Goal: Task Accomplishment & Management: Manage account settings

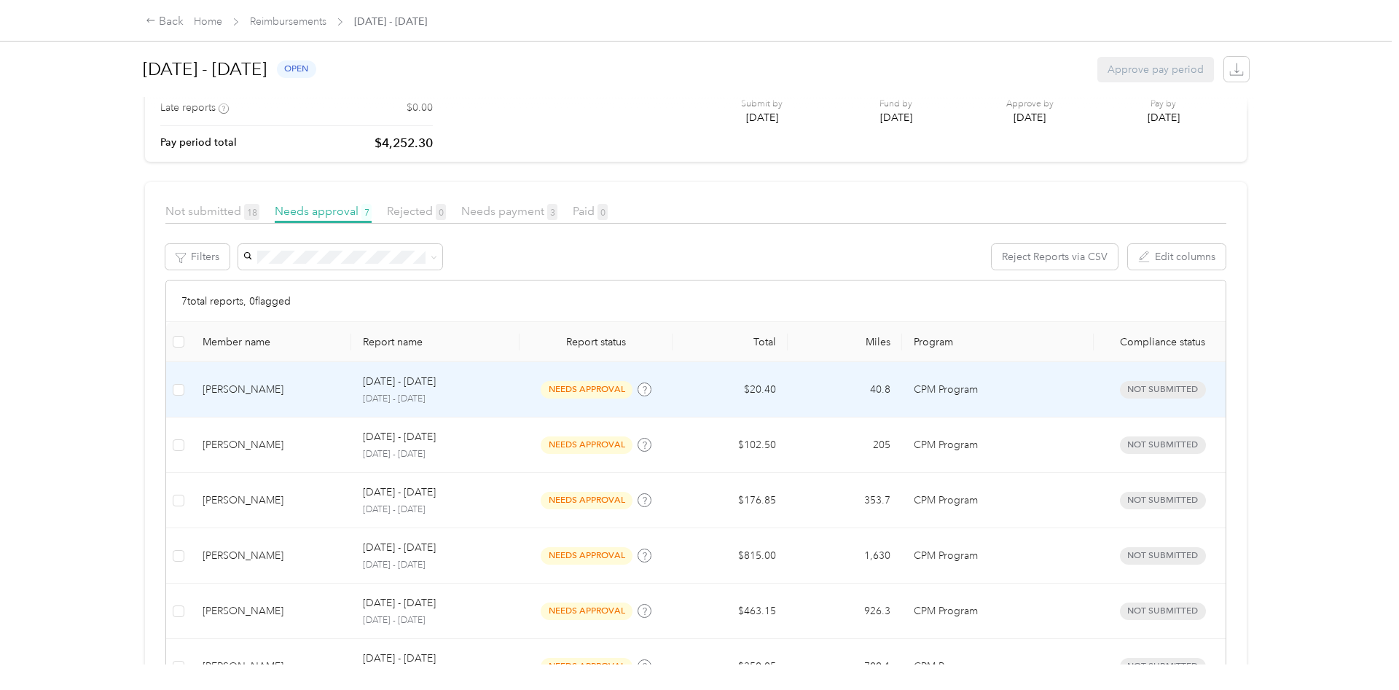
scroll to position [164, 0]
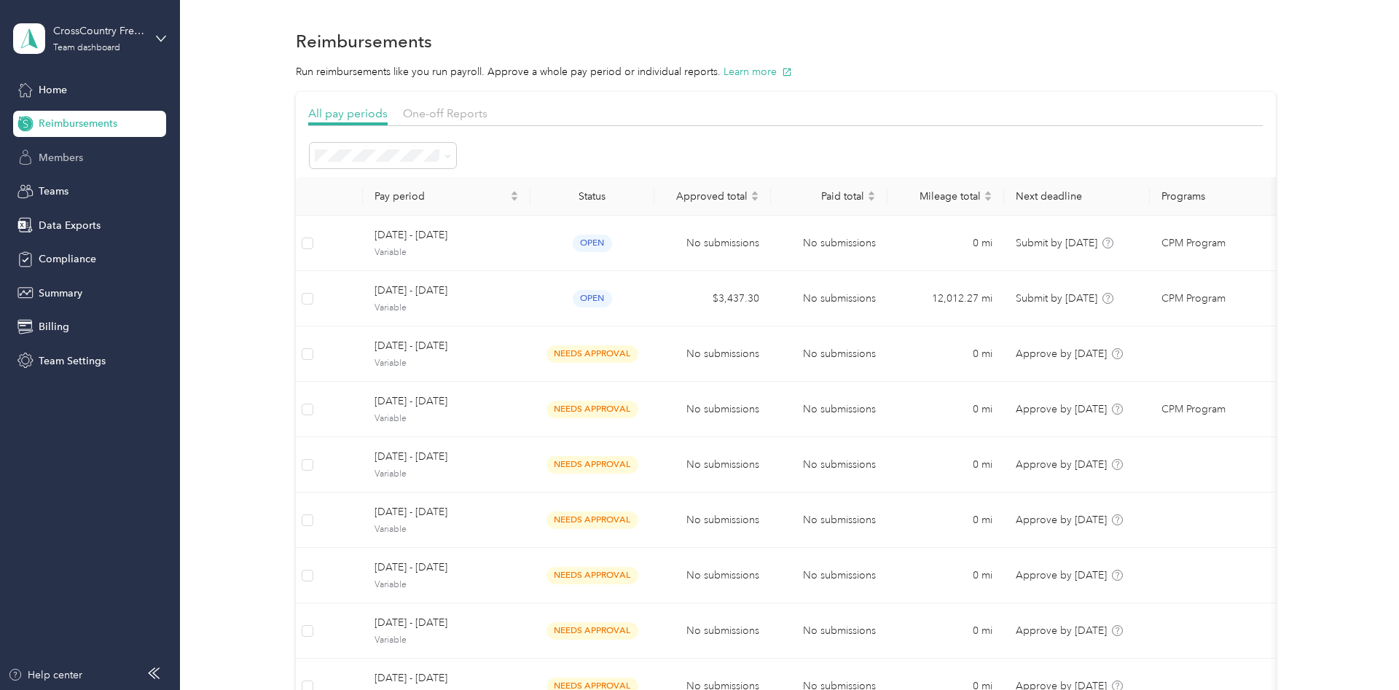
click at [61, 162] on span "Members" at bounding box center [61, 157] width 44 height 15
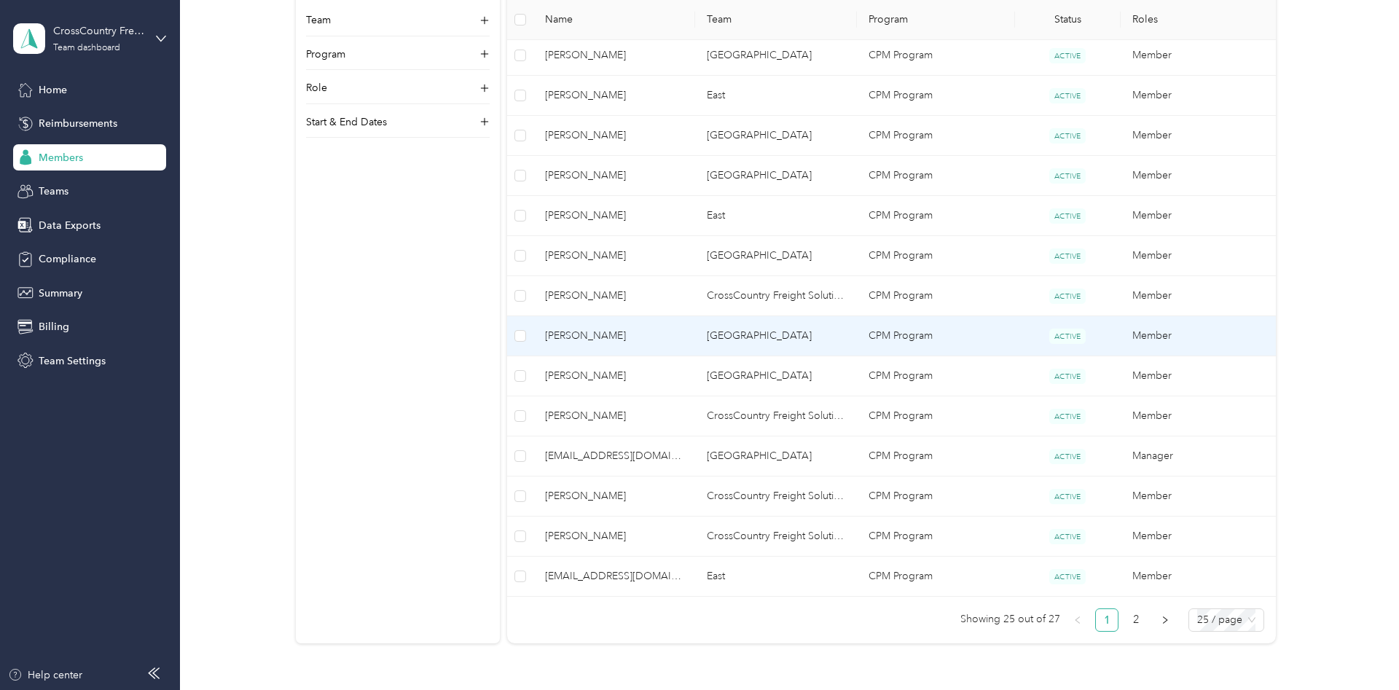
scroll to position [817, 0]
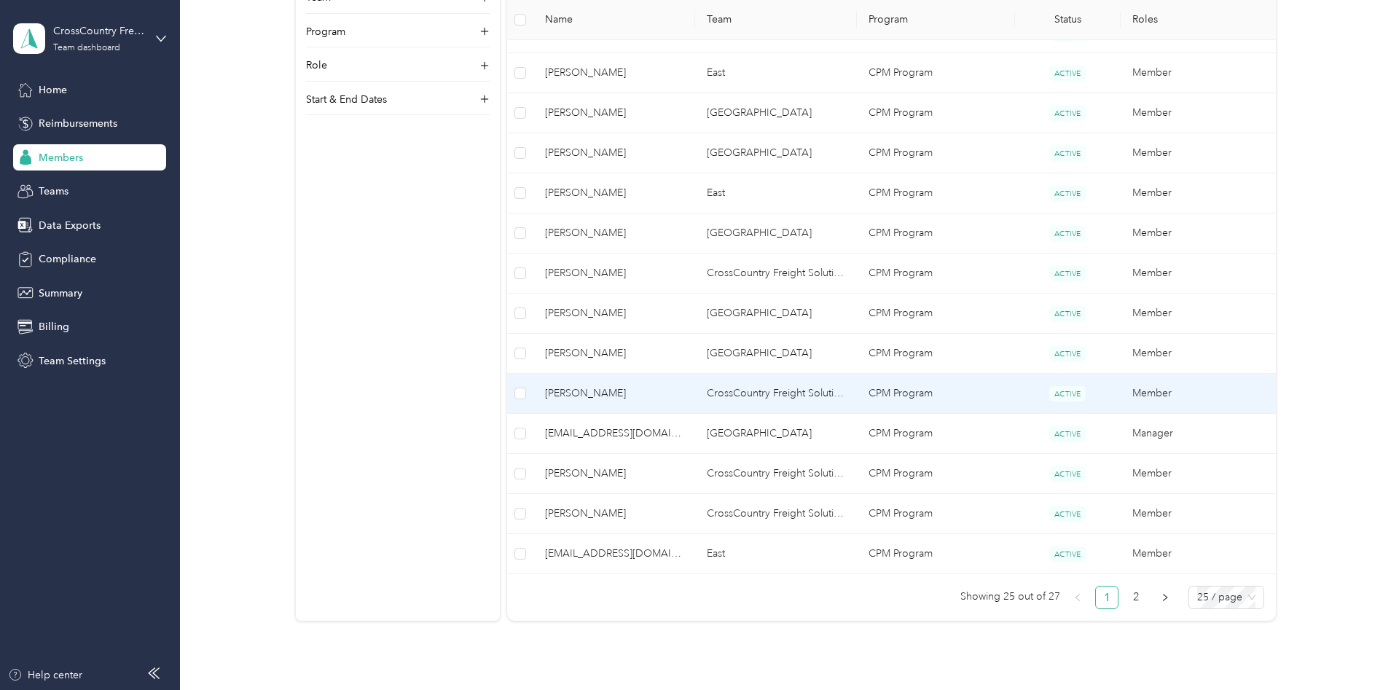
click at [574, 389] on span "[PERSON_NAME]" at bounding box center [614, 393] width 138 height 16
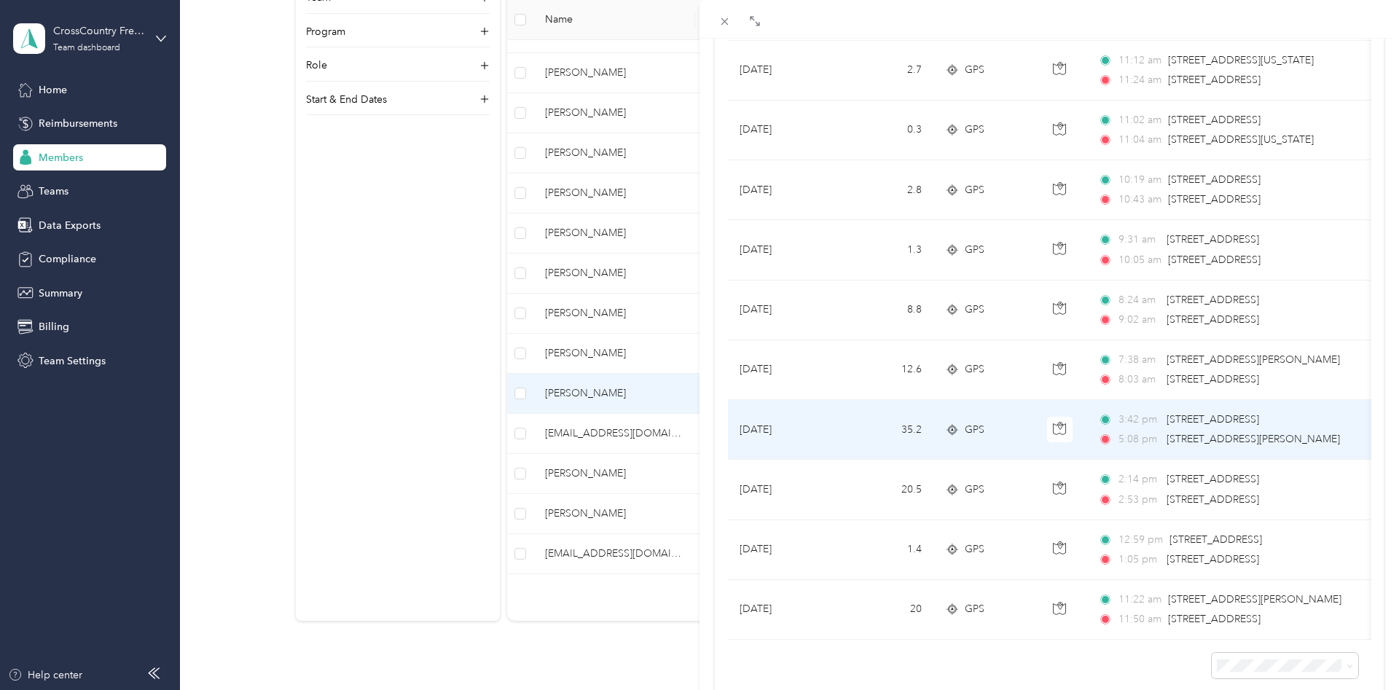
scroll to position [371, 0]
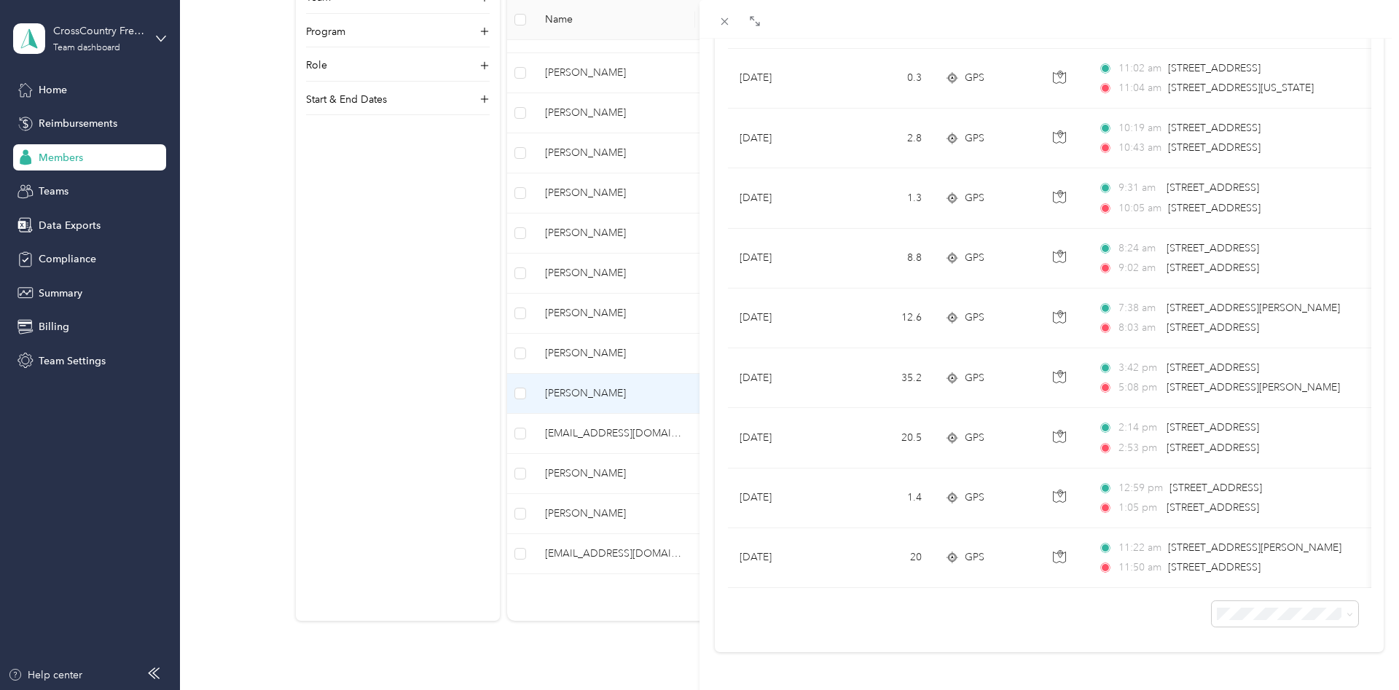
click at [85, 122] on div "[PERSON_NAME] Archive Trips Expenses Reports Member info Program Rates Work hou…" at bounding box center [699, 345] width 1399 height 690
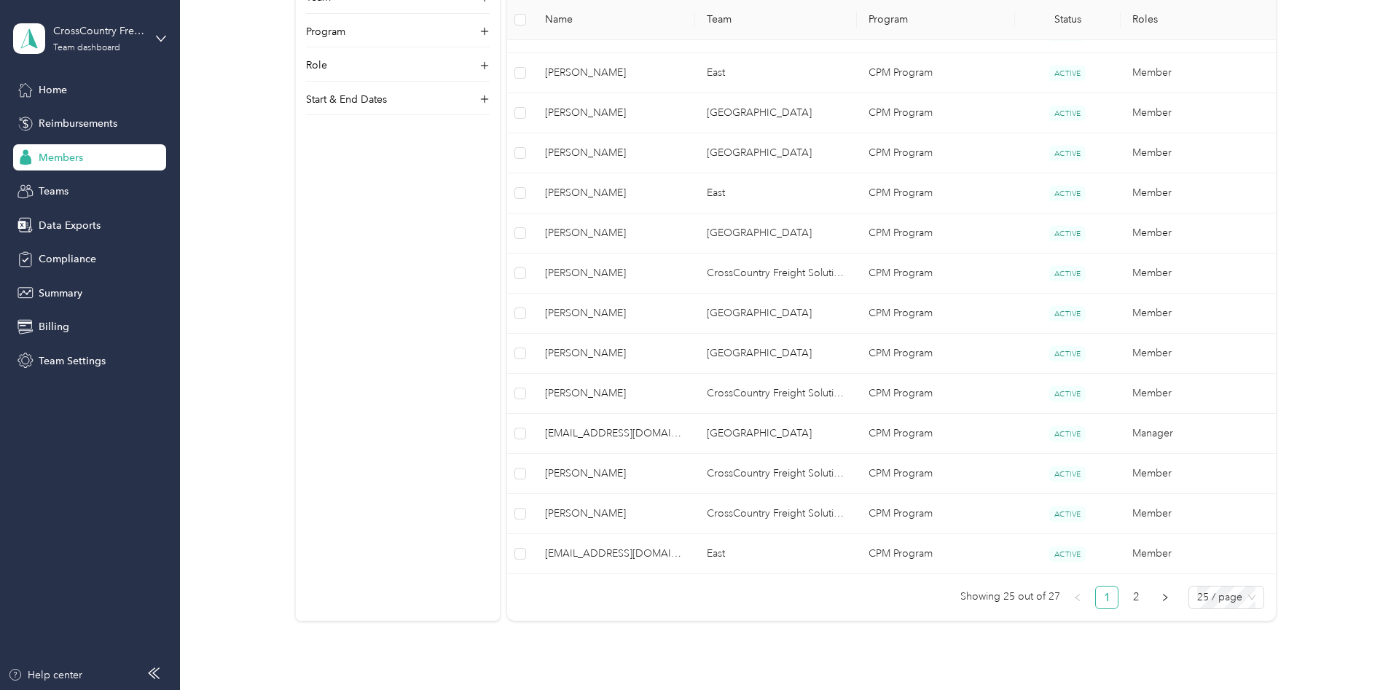
scroll to position [23, 0]
click at [84, 122] on span "Reimbursements" at bounding box center [78, 123] width 79 height 15
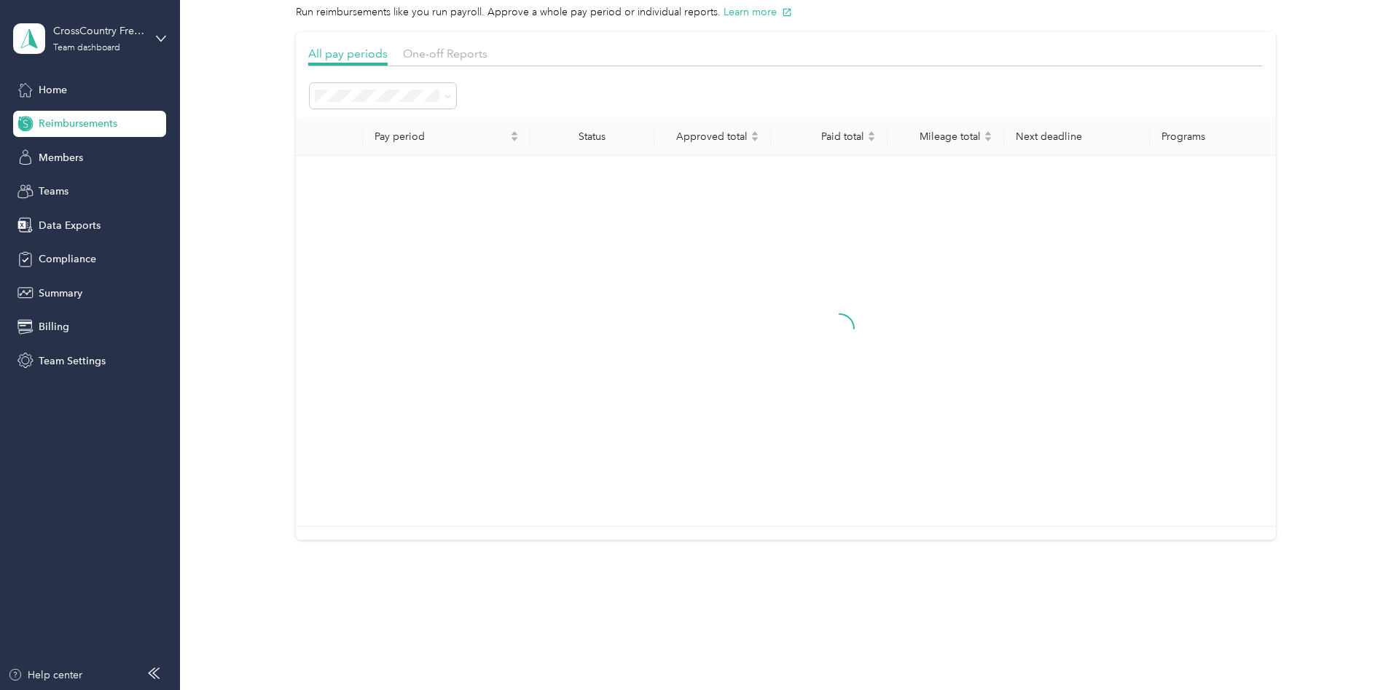
scroll to position [60, 0]
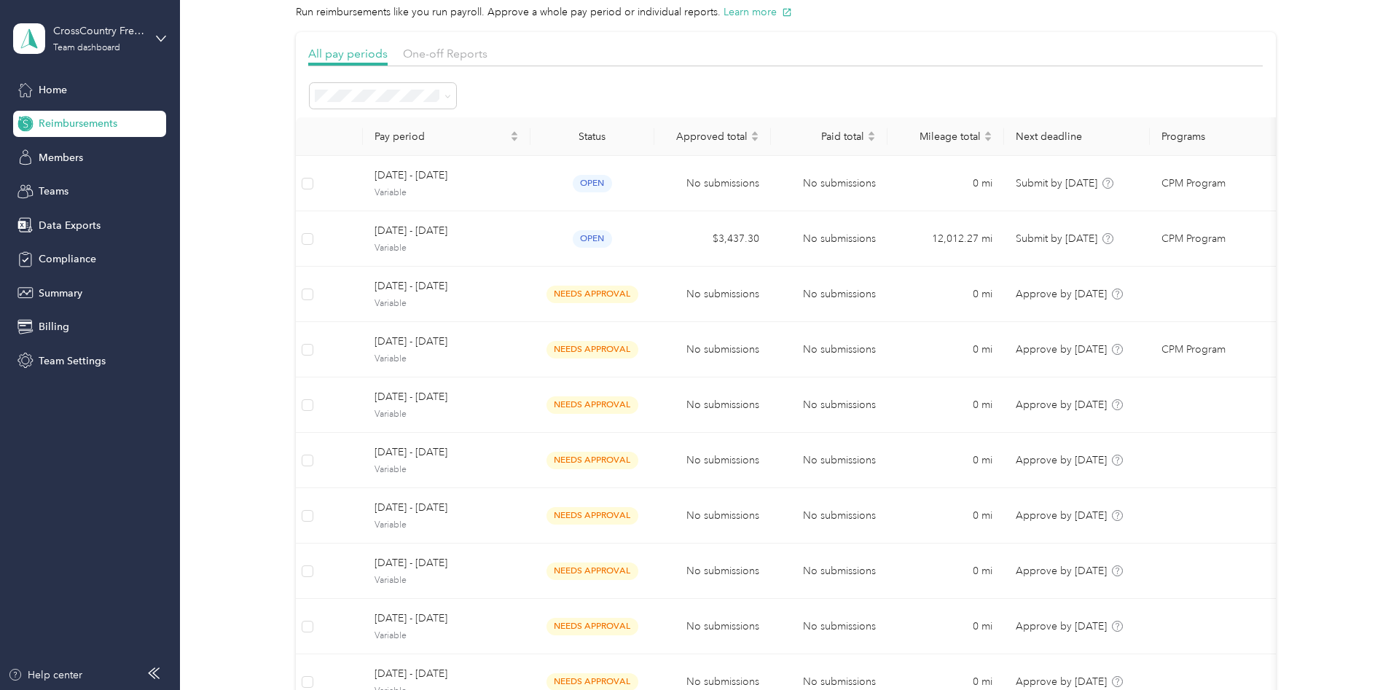
click at [73, 119] on span "Reimbursements" at bounding box center [78, 123] width 79 height 15
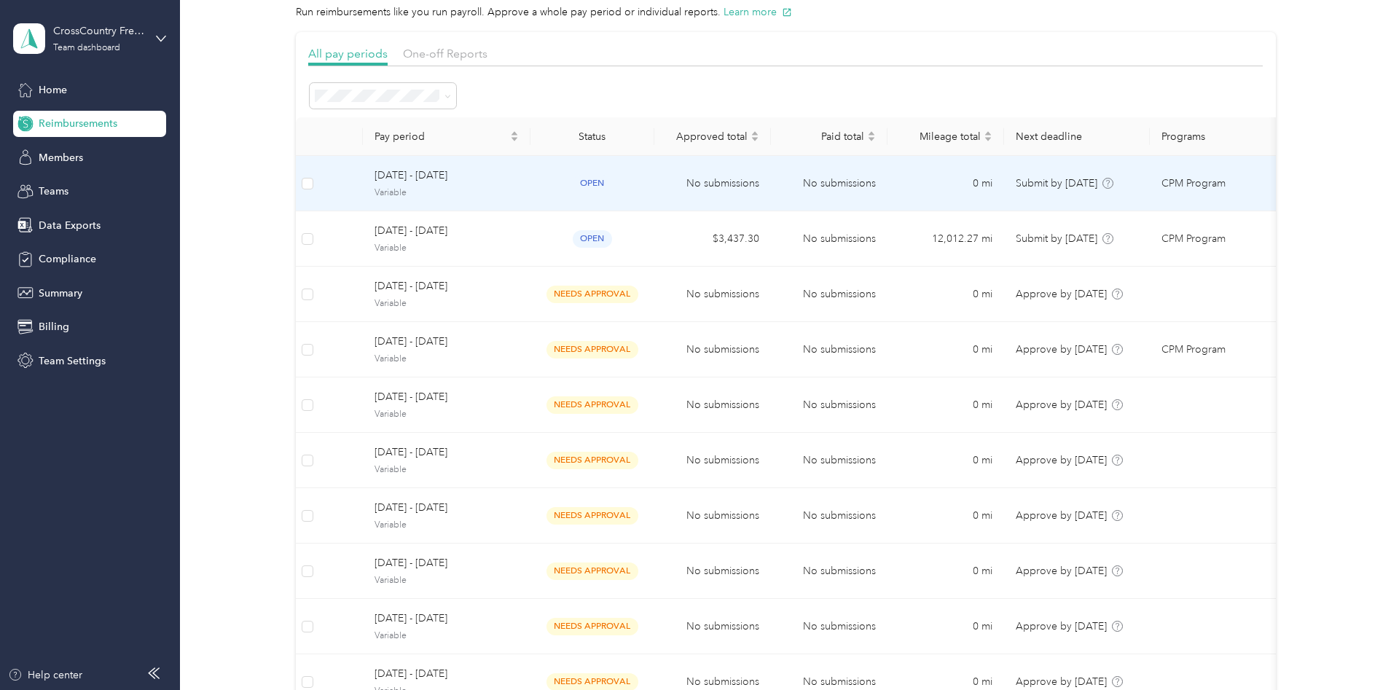
scroll to position [0, 0]
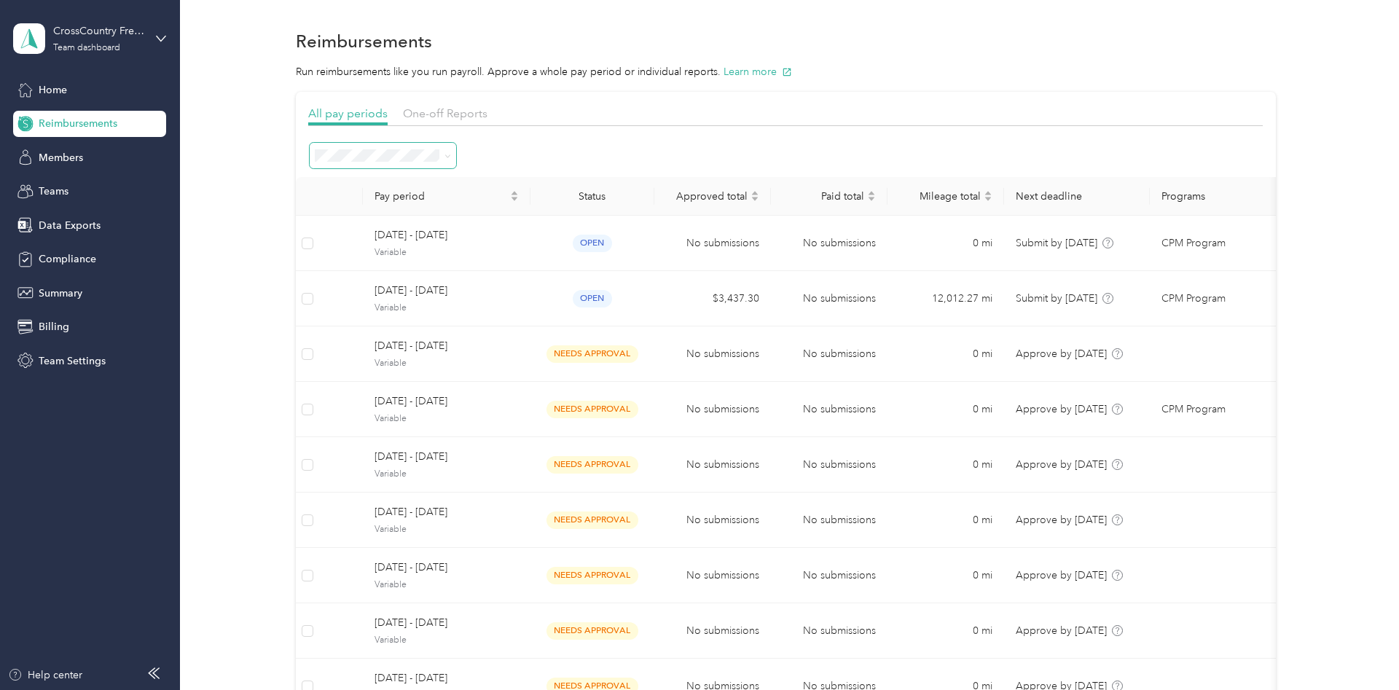
click at [447, 161] on span at bounding box center [447, 155] width 7 height 12
click at [447, 157] on icon at bounding box center [447, 156] width 7 height 7
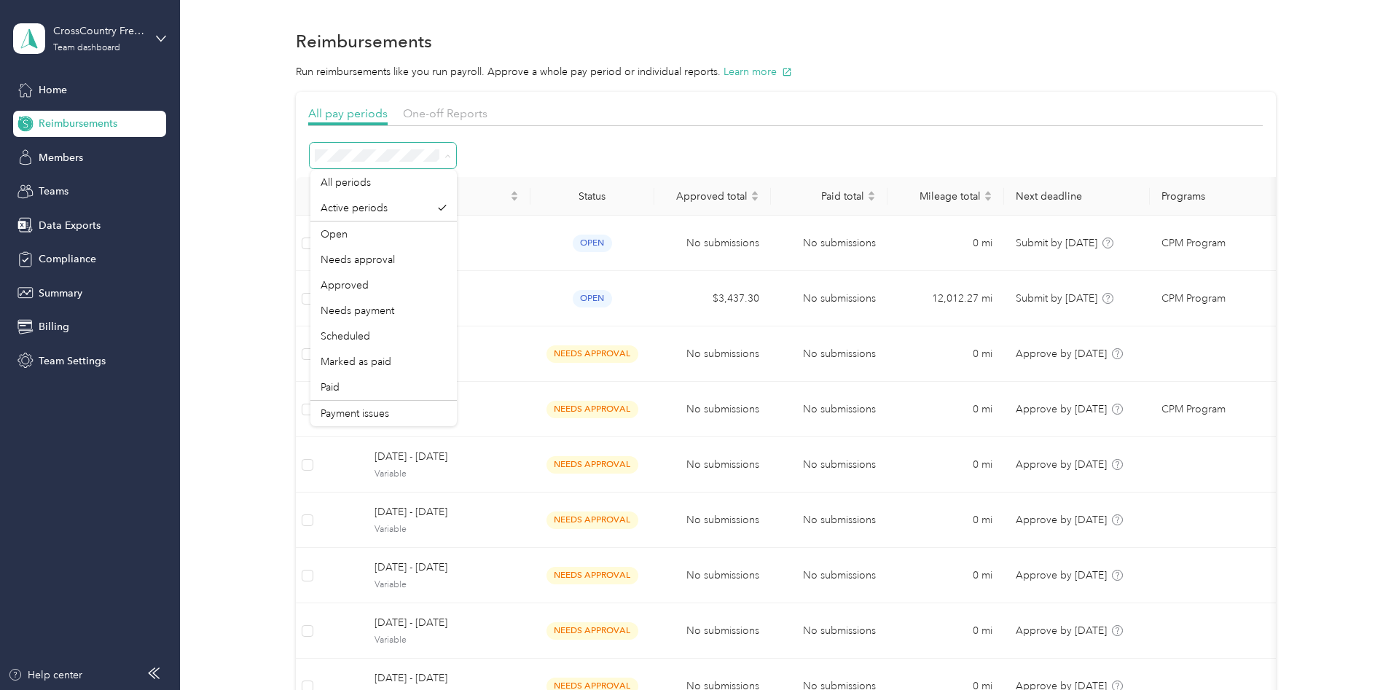
click at [447, 157] on icon at bounding box center [448, 155] width 4 height 3
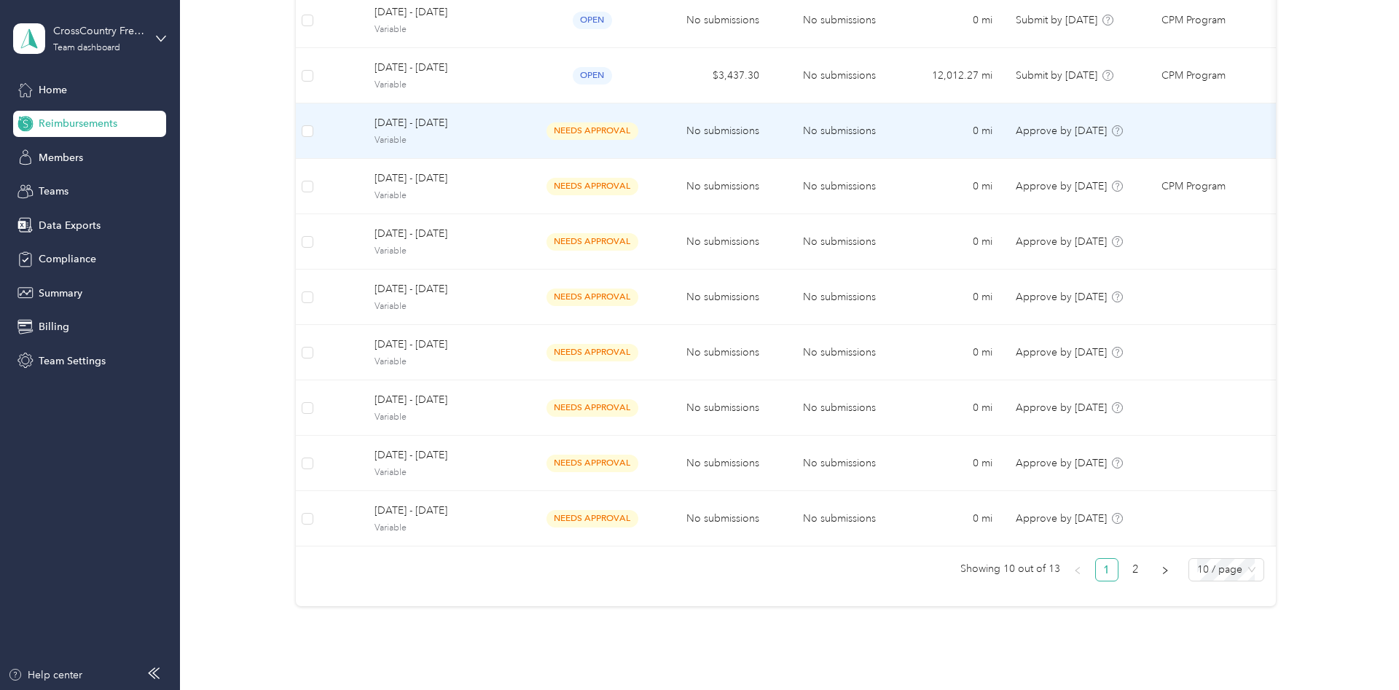
scroll to position [74, 0]
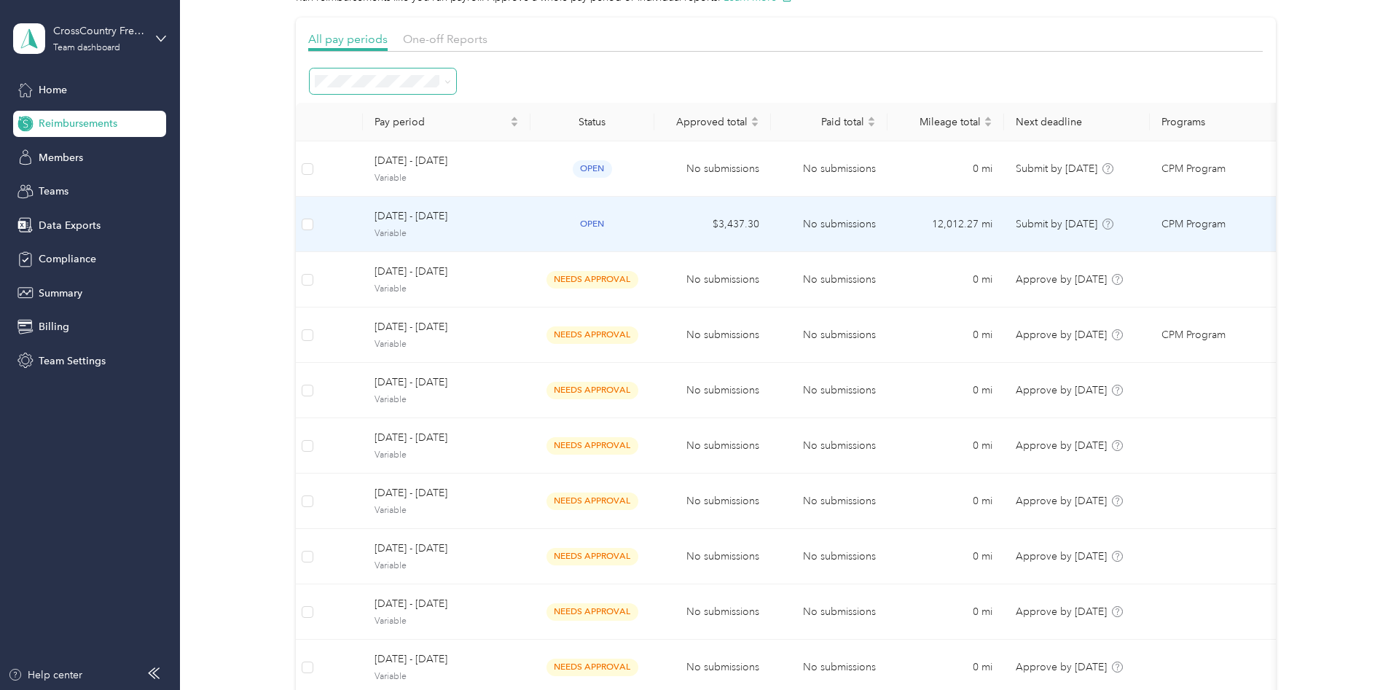
click at [391, 207] on td "[DATE] - [DATE] Variable" at bounding box center [447, 224] width 168 height 55
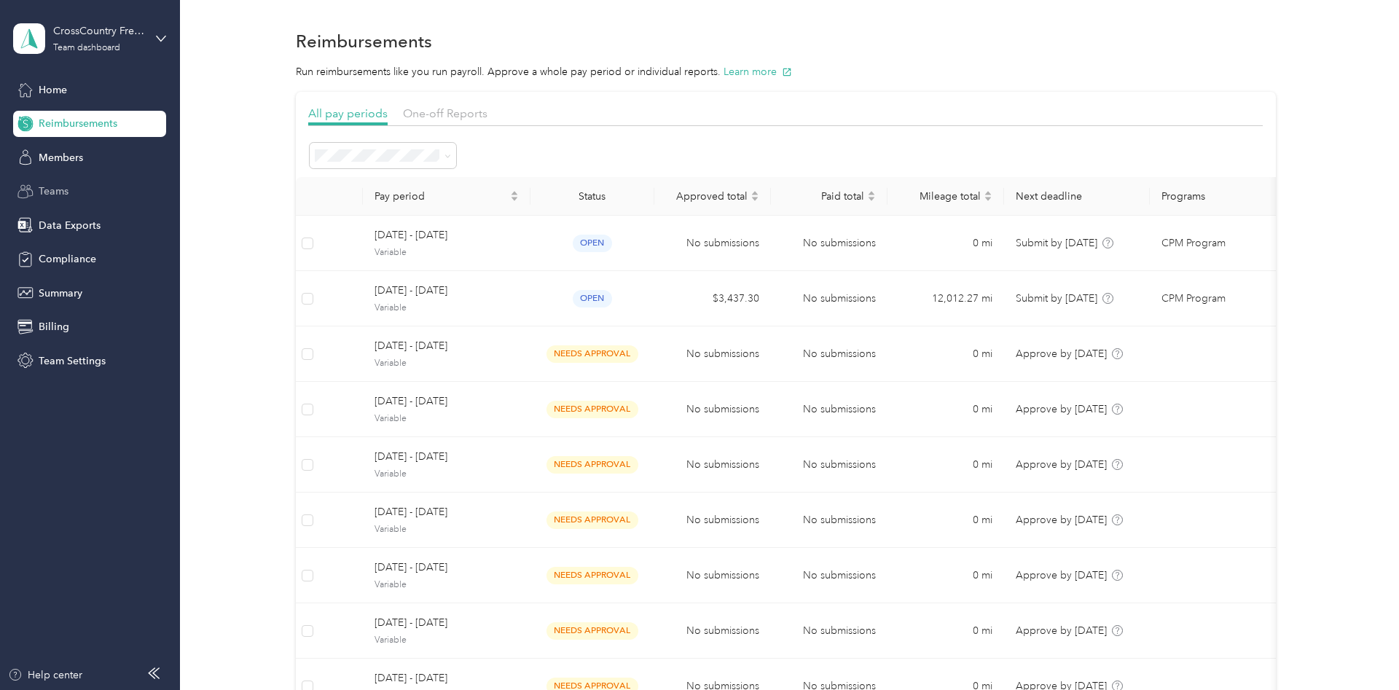
click at [55, 188] on span "Teams" at bounding box center [54, 191] width 30 height 15
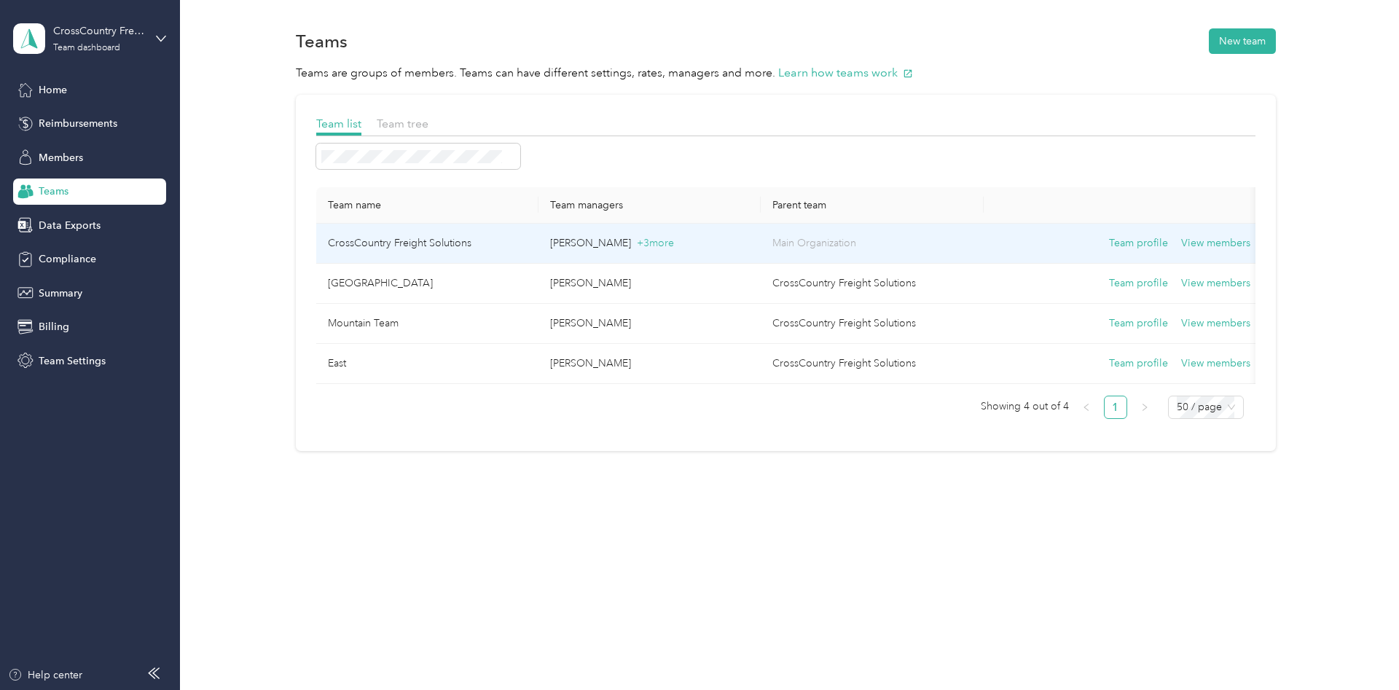
click at [425, 236] on td "CrossCountry Freight Solutions" at bounding box center [427, 244] width 222 height 40
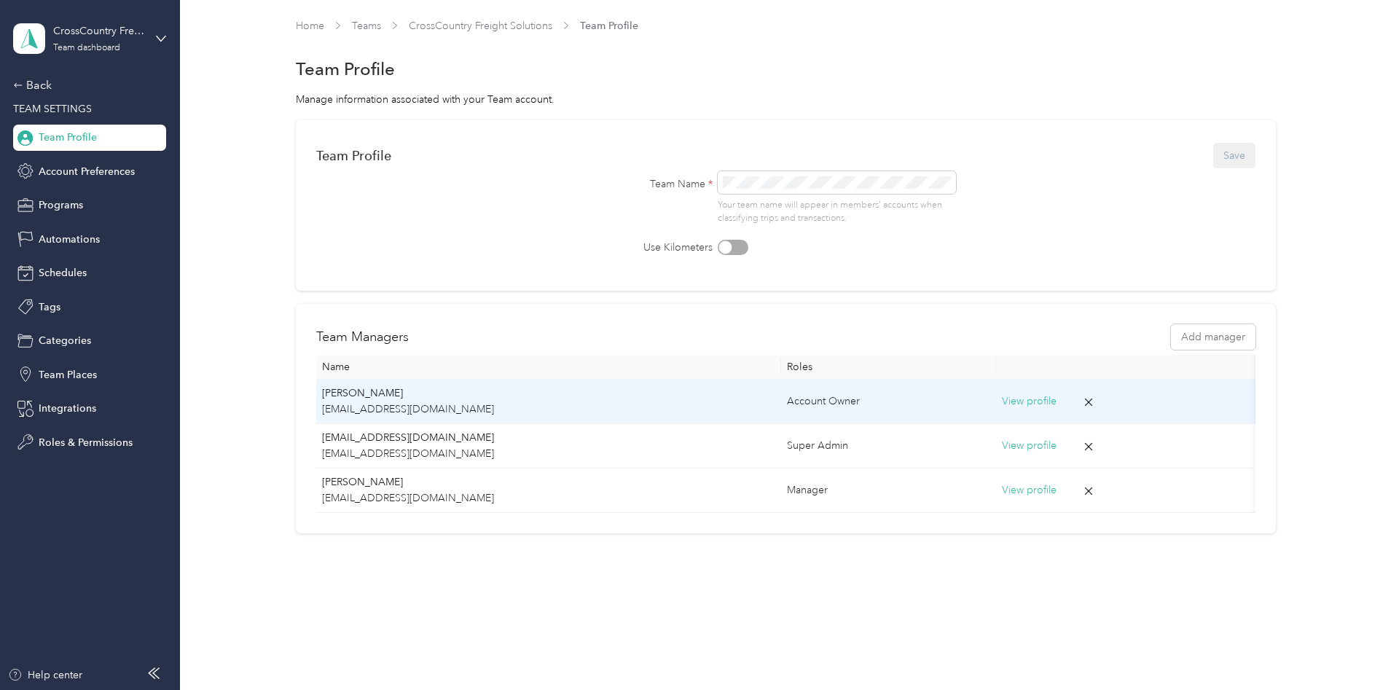
click at [1002, 399] on button "View profile" at bounding box center [1029, 401] width 55 height 16
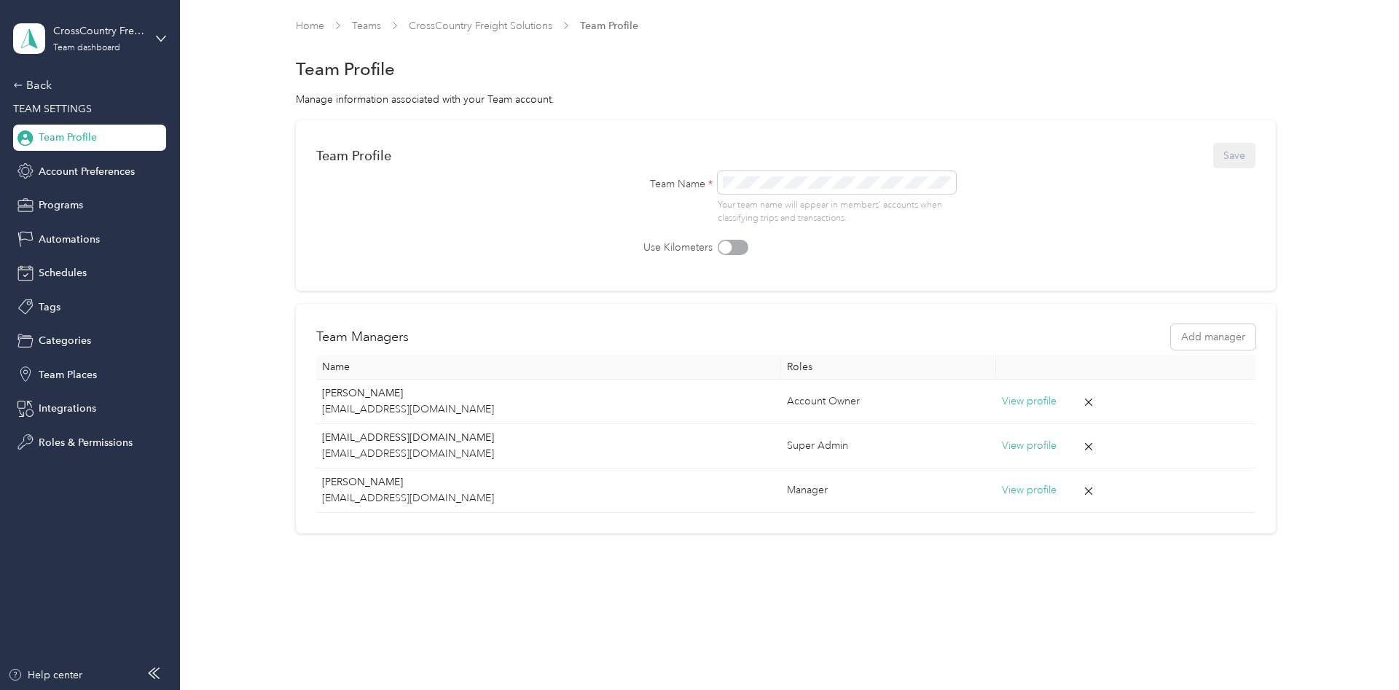
click at [830, 68] on div "Team Profile" at bounding box center [786, 69] width 980 height 31
click at [76, 138] on span "Team Profile" at bounding box center [68, 137] width 58 height 15
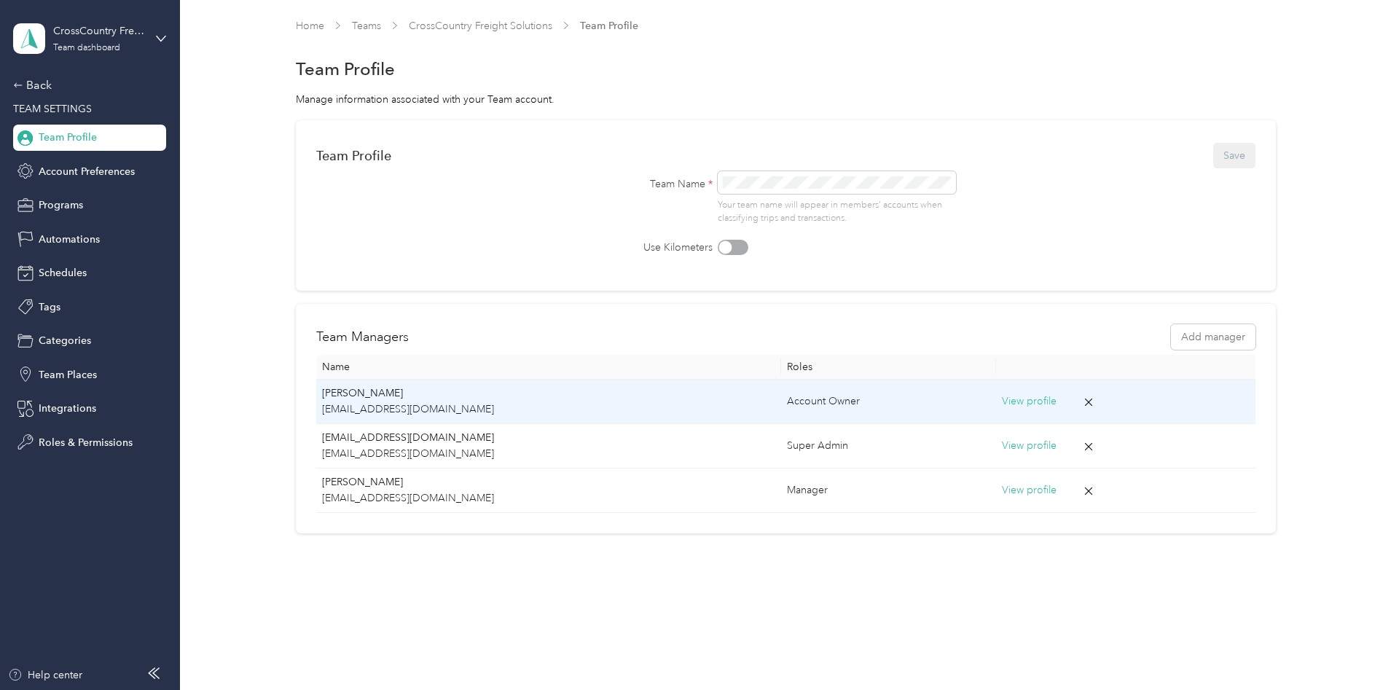
click at [355, 406] on p "[EMAIL_ADDRESS][DOMAIN_NAME]" at bounding box center [549, 409] width 454 height 16
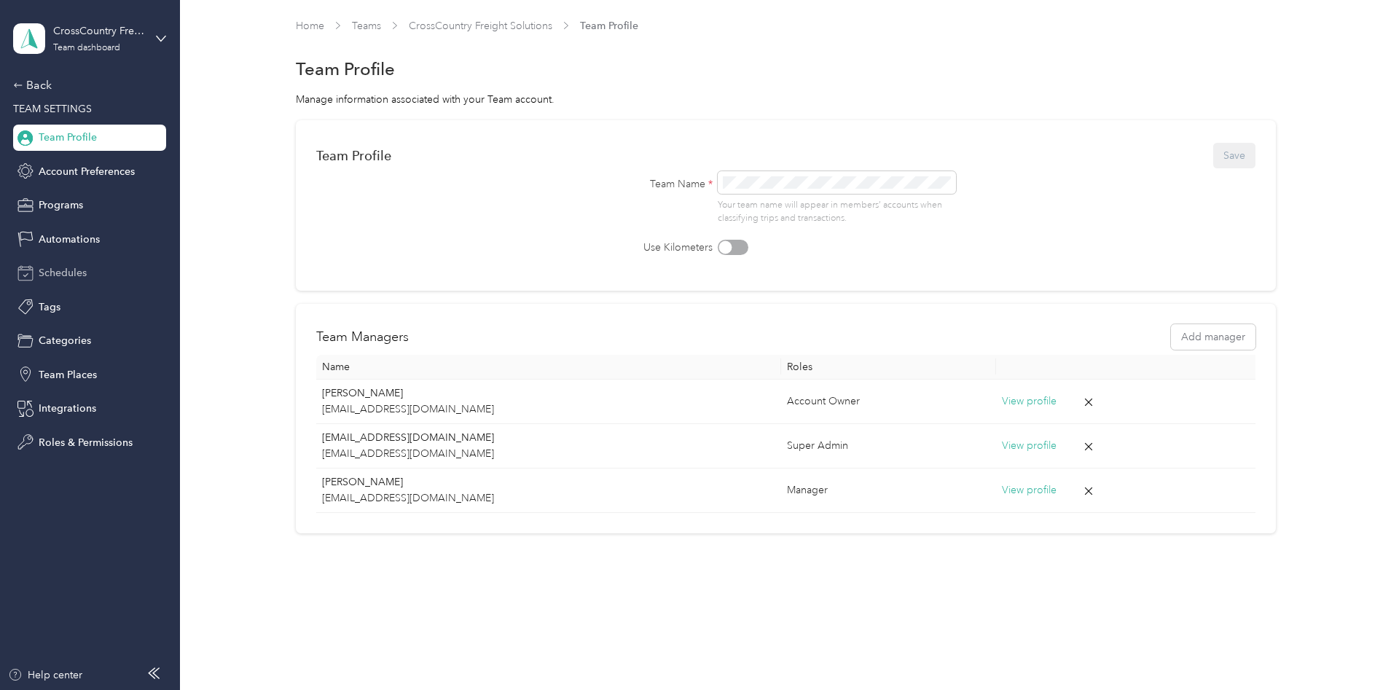
click at [82, 272] on span "Schedules" at bounding box center [63, 272] width 48 height 15
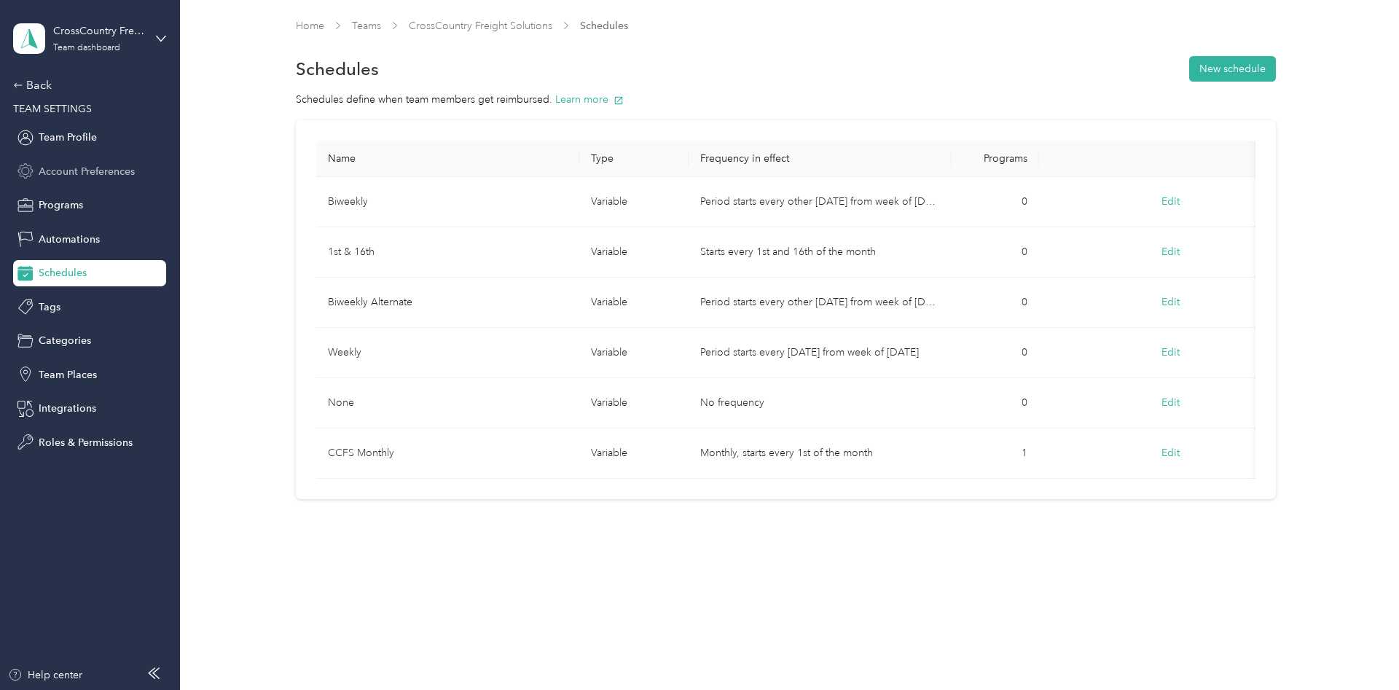
click at [76, 167] on span "Account Preferences" at bounding box center [87, 171] width 96 height 15
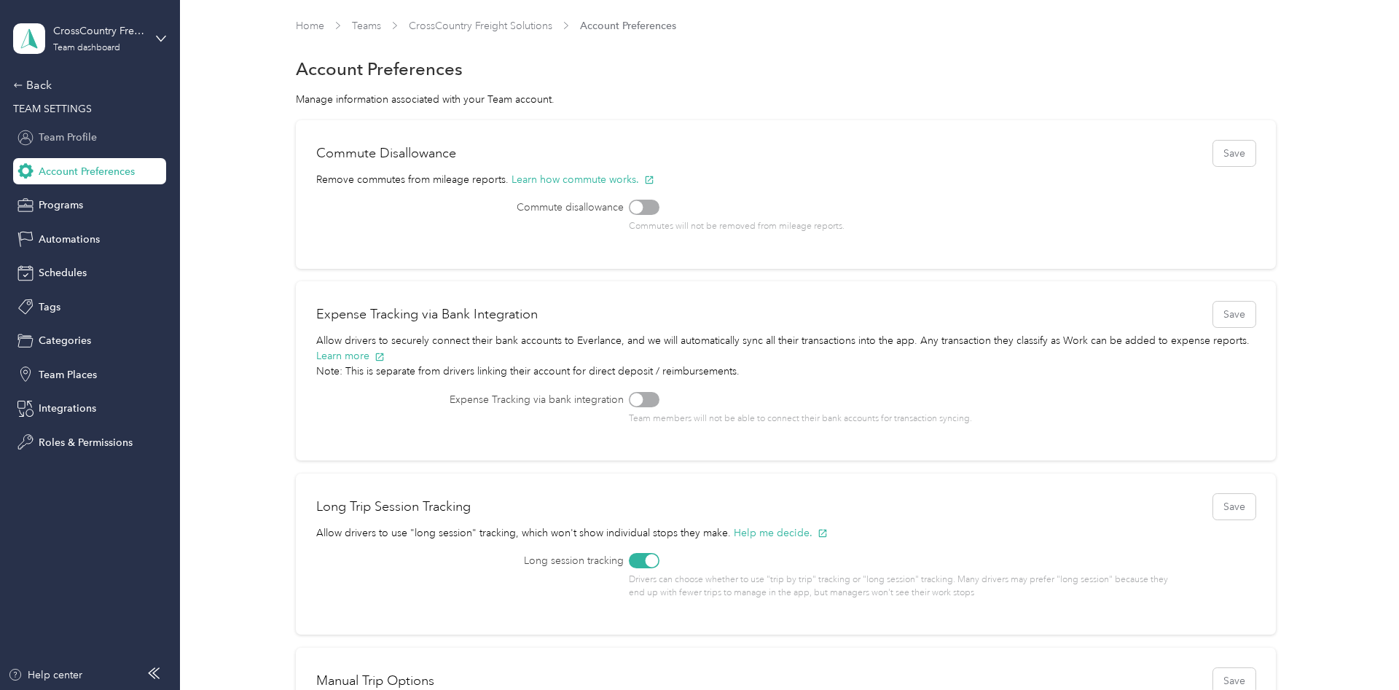
click at [68, 132] on span "Team Profile" at bounding box center [68, 137] width 58 height 15
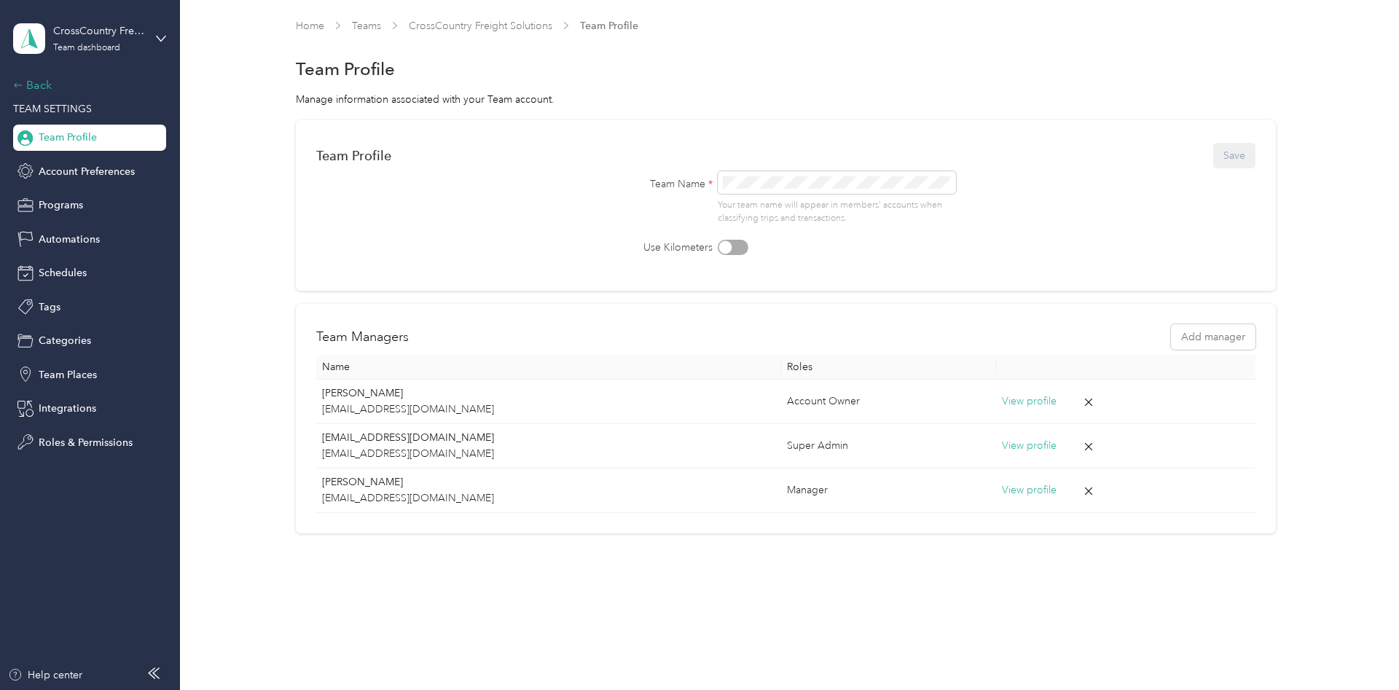
click at [29, 80] on div "Back" at bounding box center [86, 84] width 146 height 17
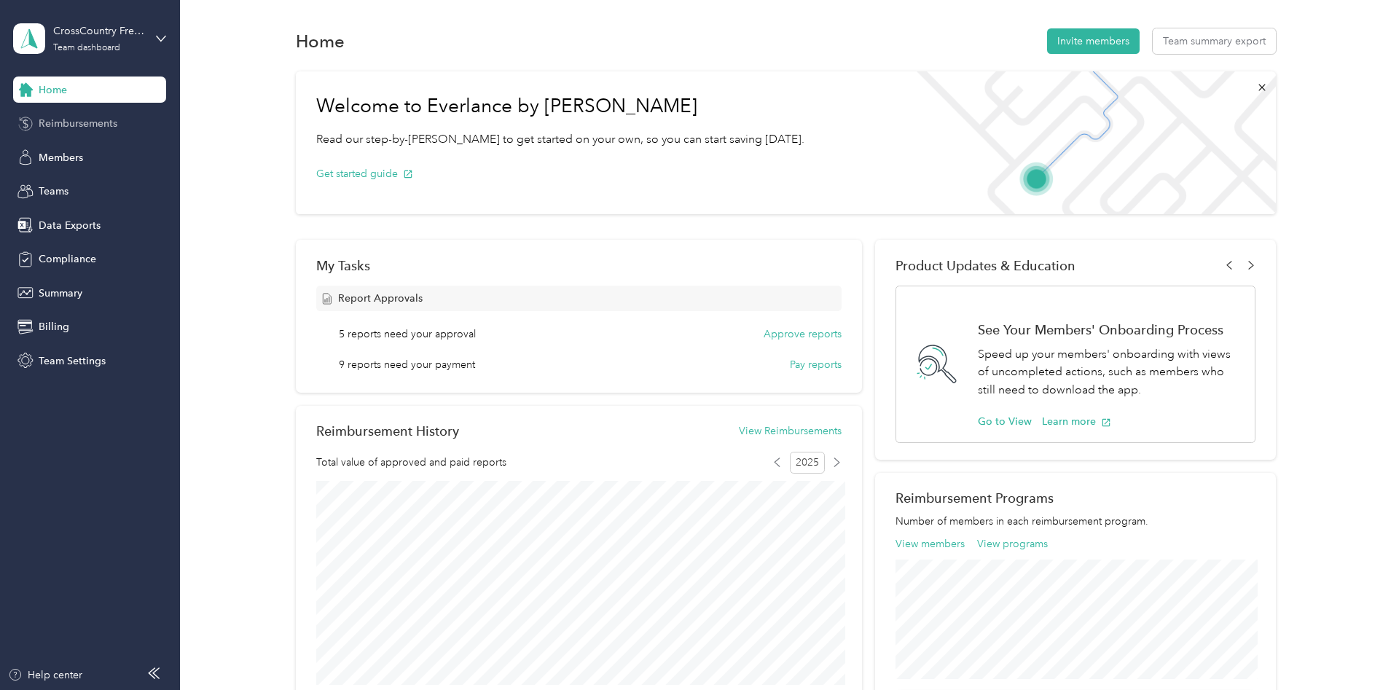
click at [91, 124] on span "Reimbursements" at bounding box center [78, 123] width 79 height 15
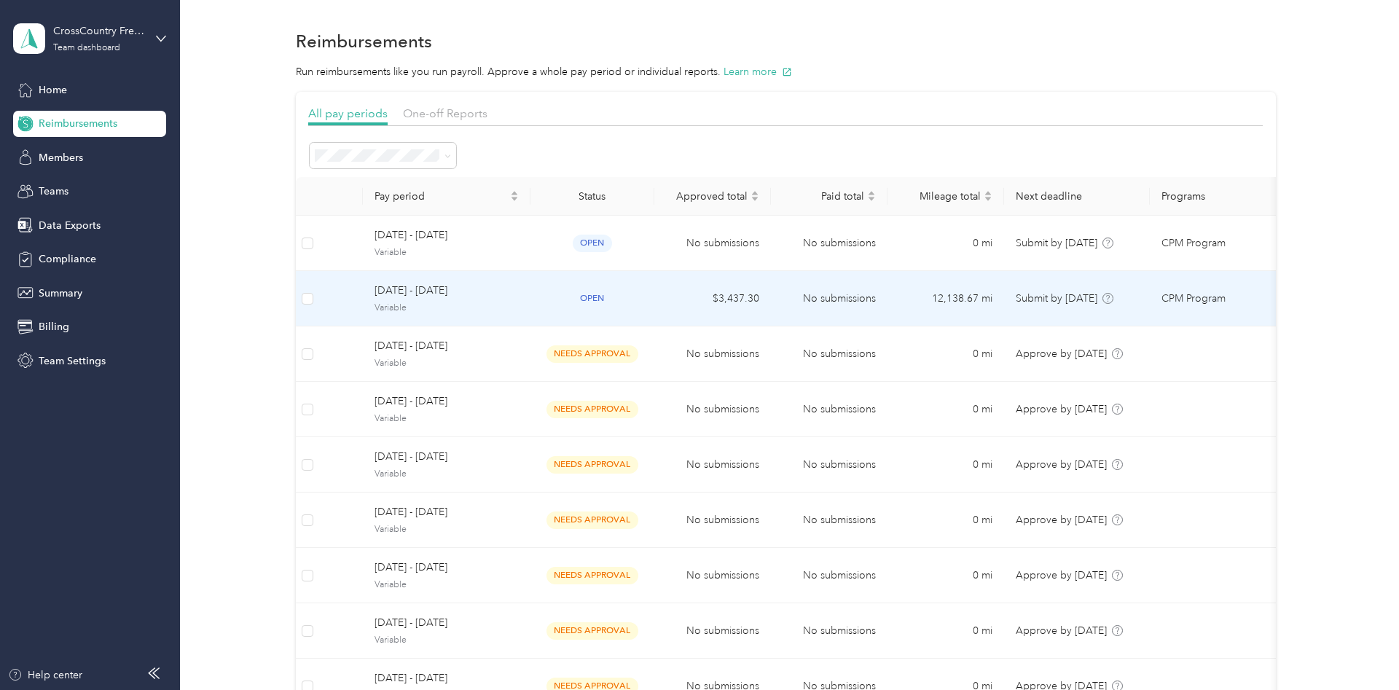
click at [416, 293] on span "[DATE] - [DATE]" at bounding box center [446, 291] width 144 height 16
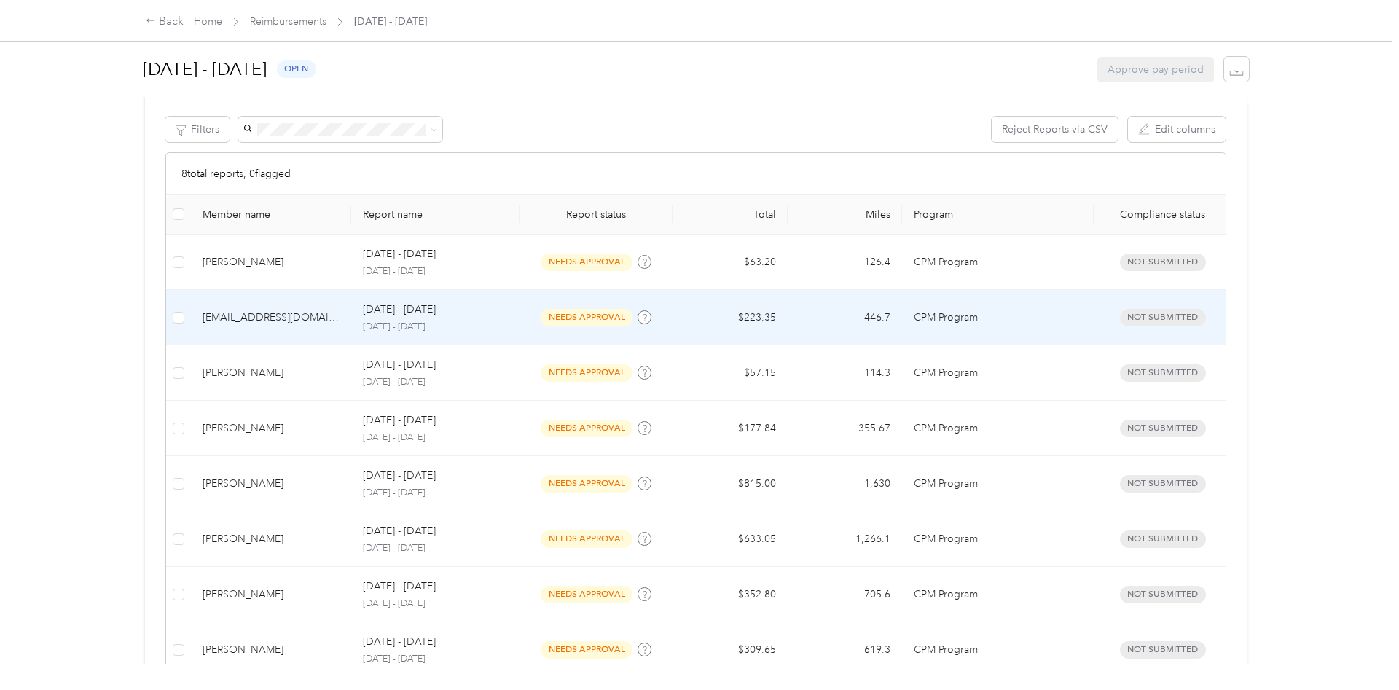
scroll to position [297, 0]
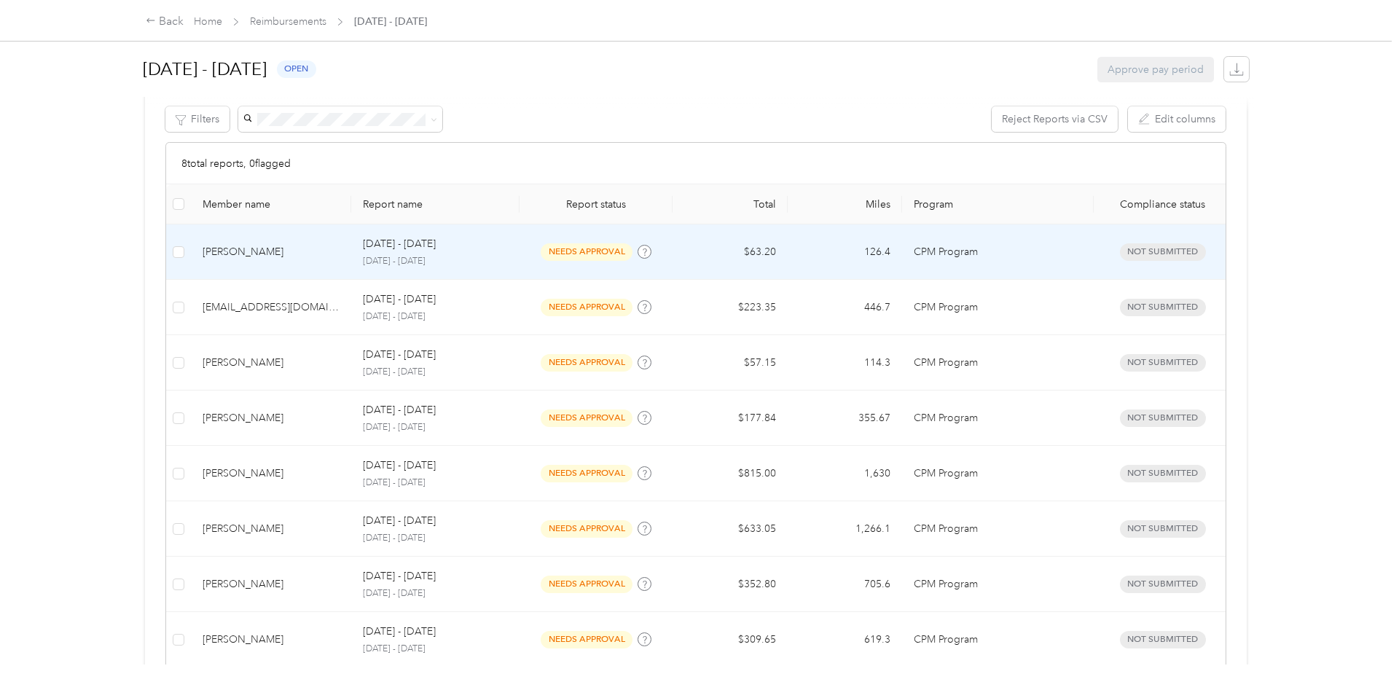
click at [246, 253] on div "[PERSON_NAME]" at bounding box center [272, 252] width 138 height 16
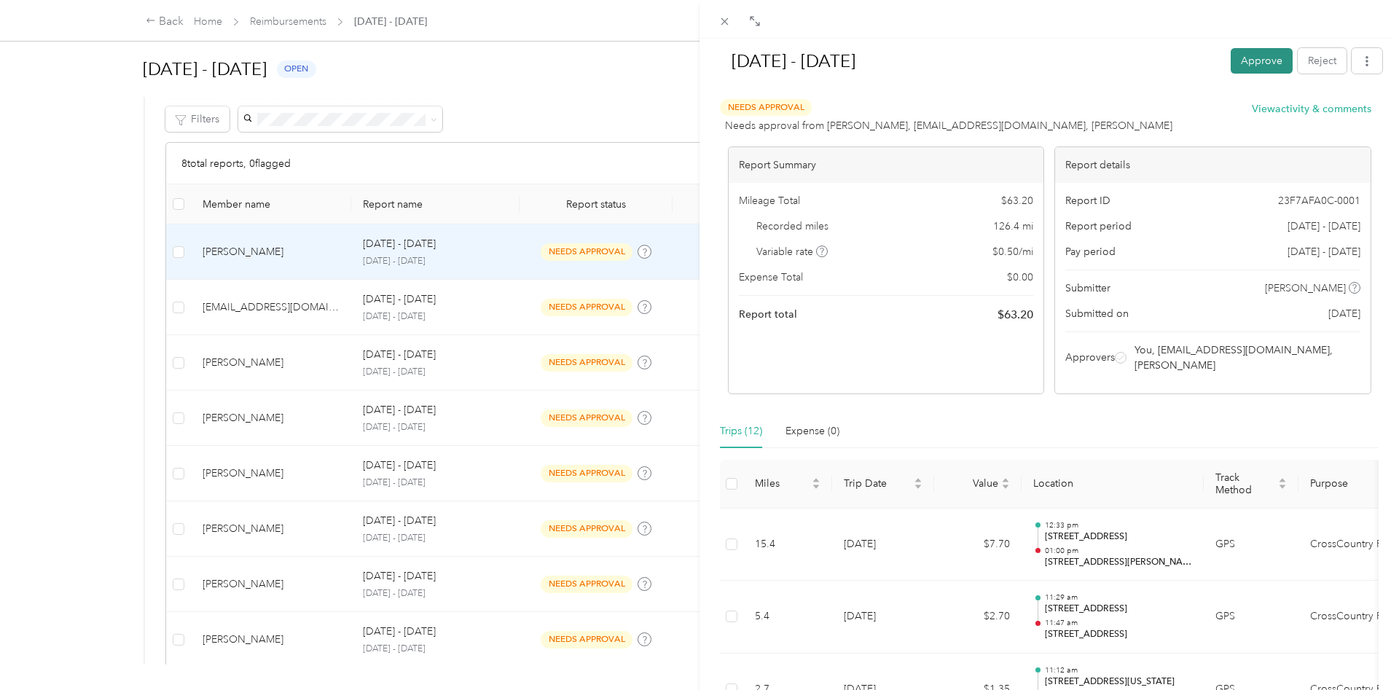
click at [1253, 65] on button "Approve" at bounding box center [1261, 60] width 62 height 25
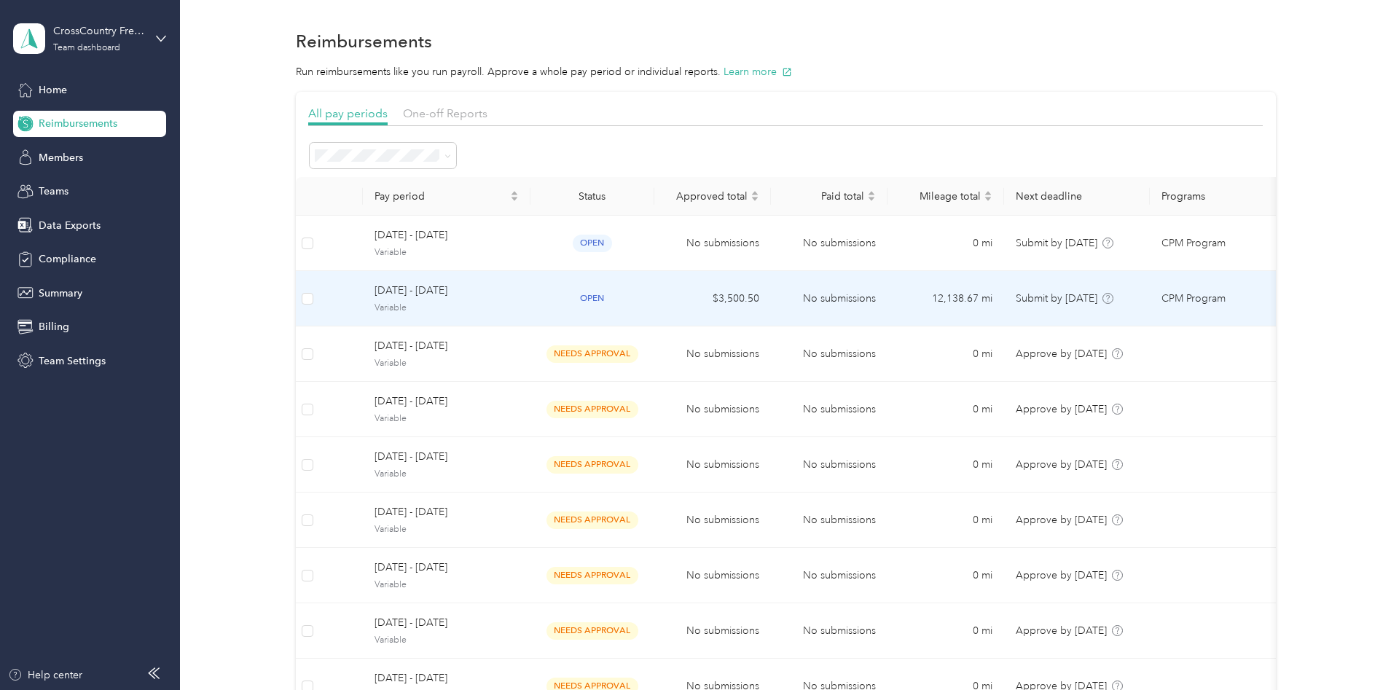
click at [397, 286] on span "[DATE] - [DATE]" at bounding box center [446, 291] width 144 height 16
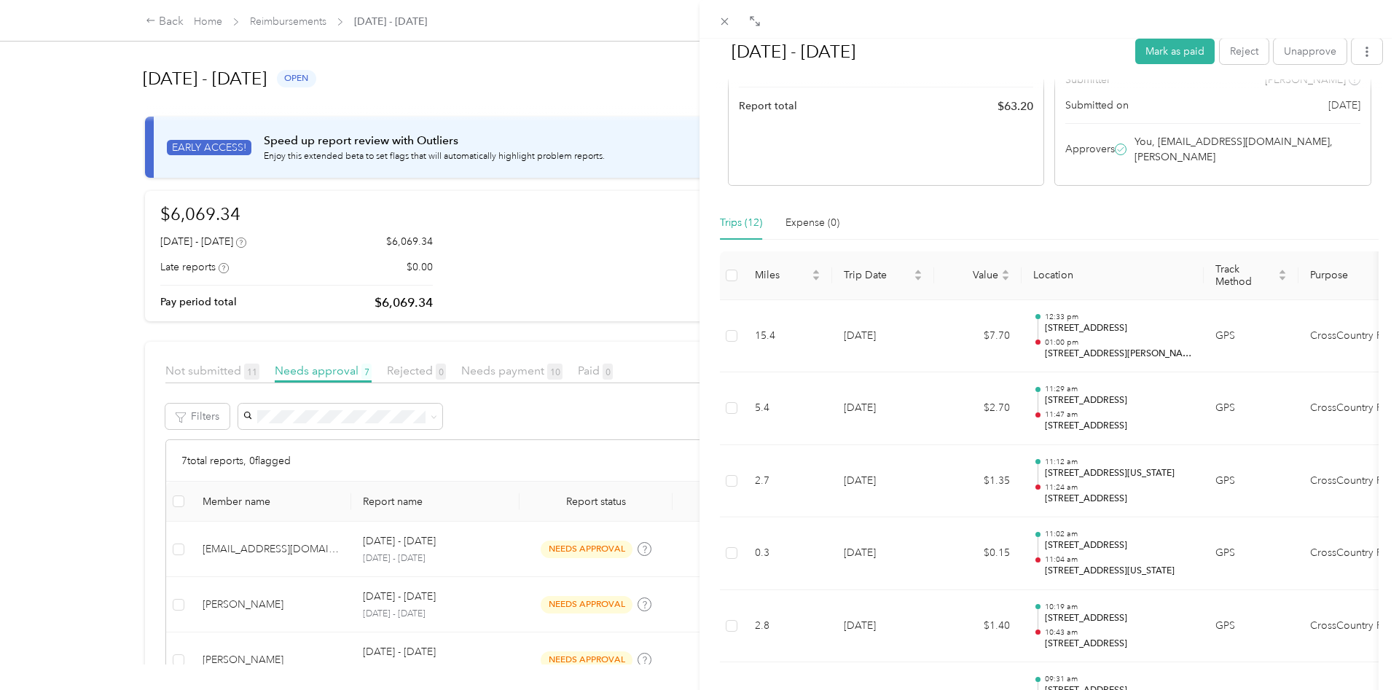
scroll to position [297, 0]
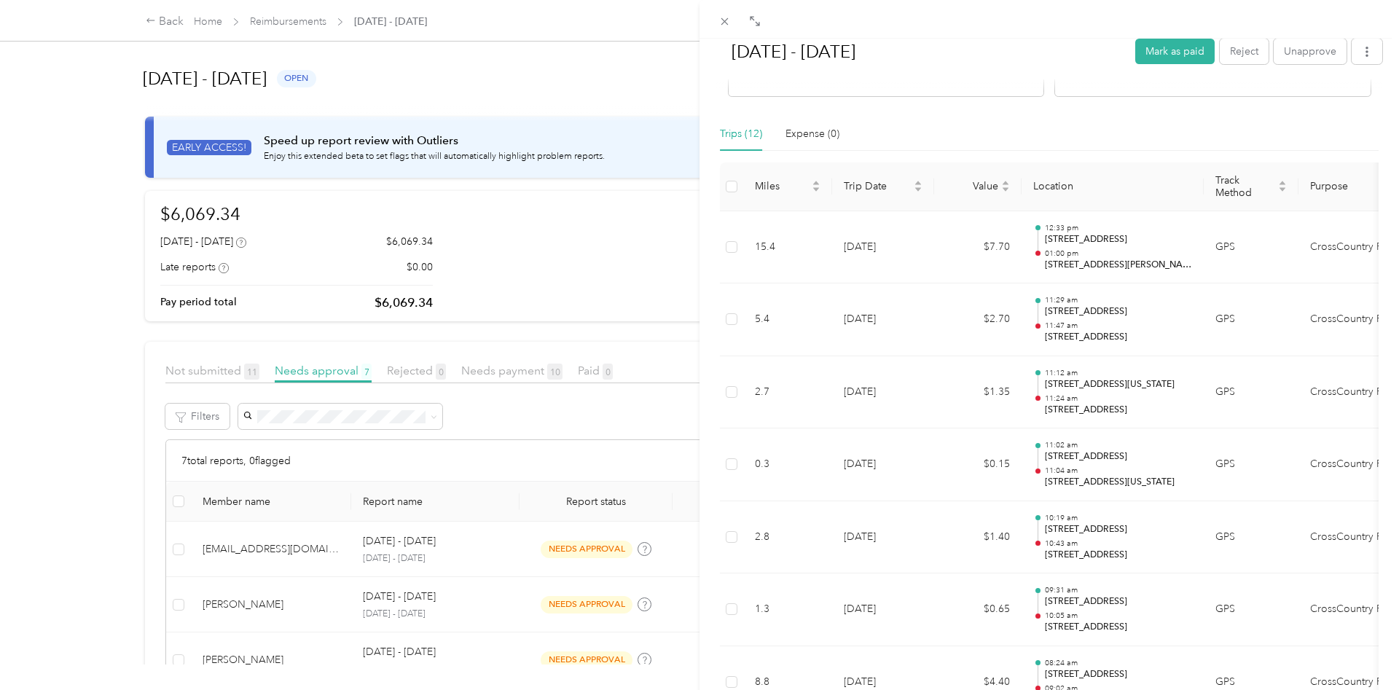
click at [169, 23] on div "[DATE] - [DATE] Mark as paid Reject Unapprove Needs Payment Needs payment from …" at bounding box center [699, 345] width 1399 height 690
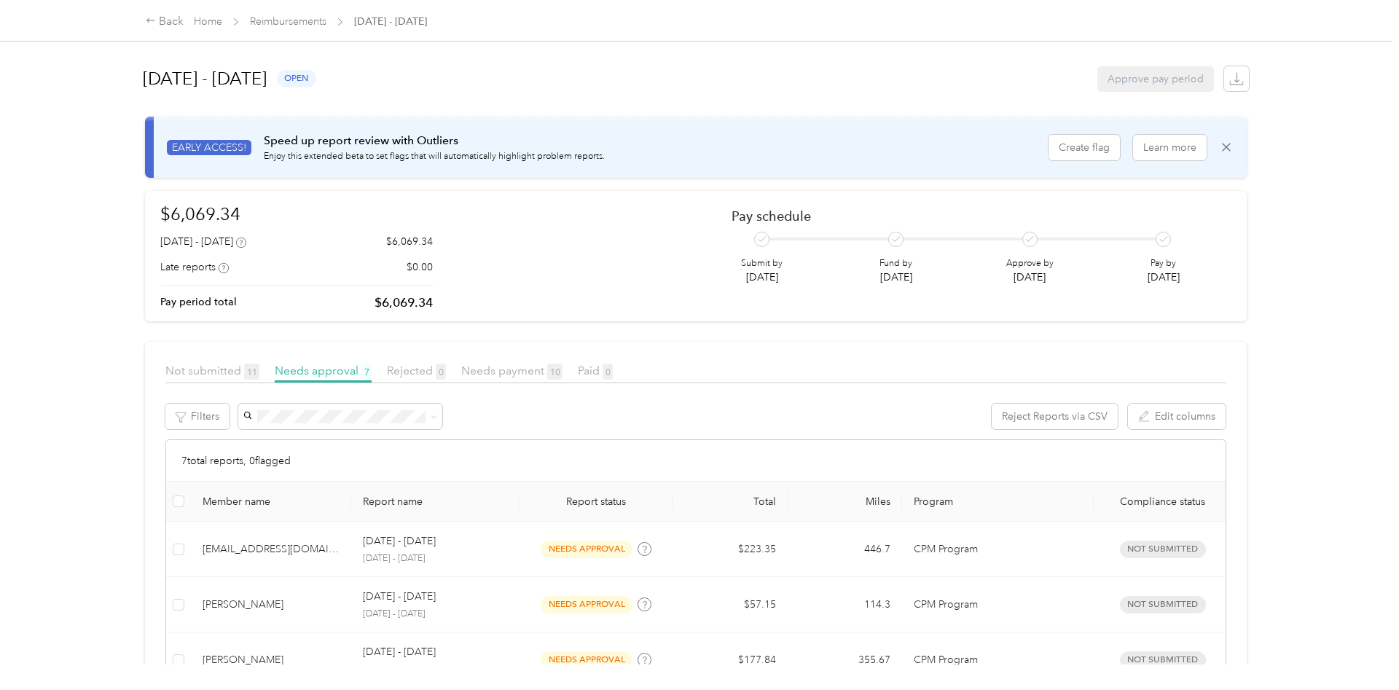
click at [165, 22] on div "Back" at bounding box center [165, 21] width 38 height 17
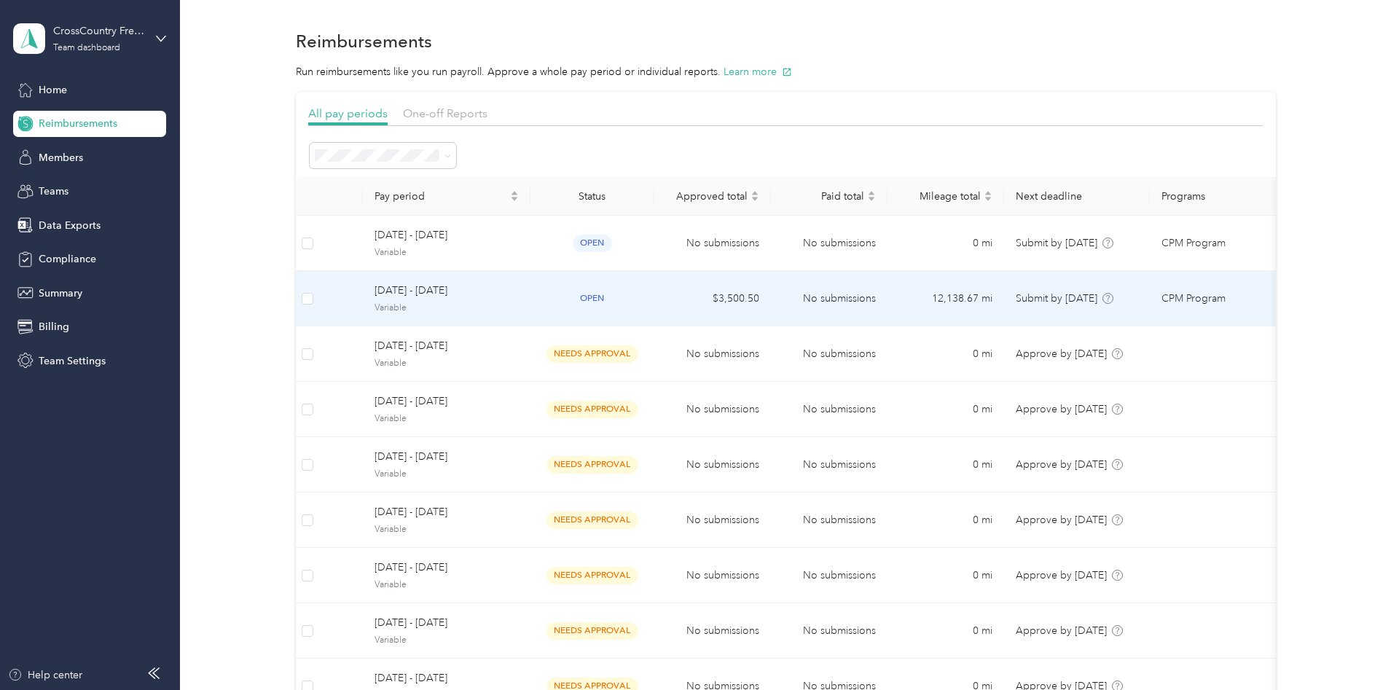
click at [401, 295] on span "[DATE] - [DATE]" at bounding box center [446, 291] width 144 height 16
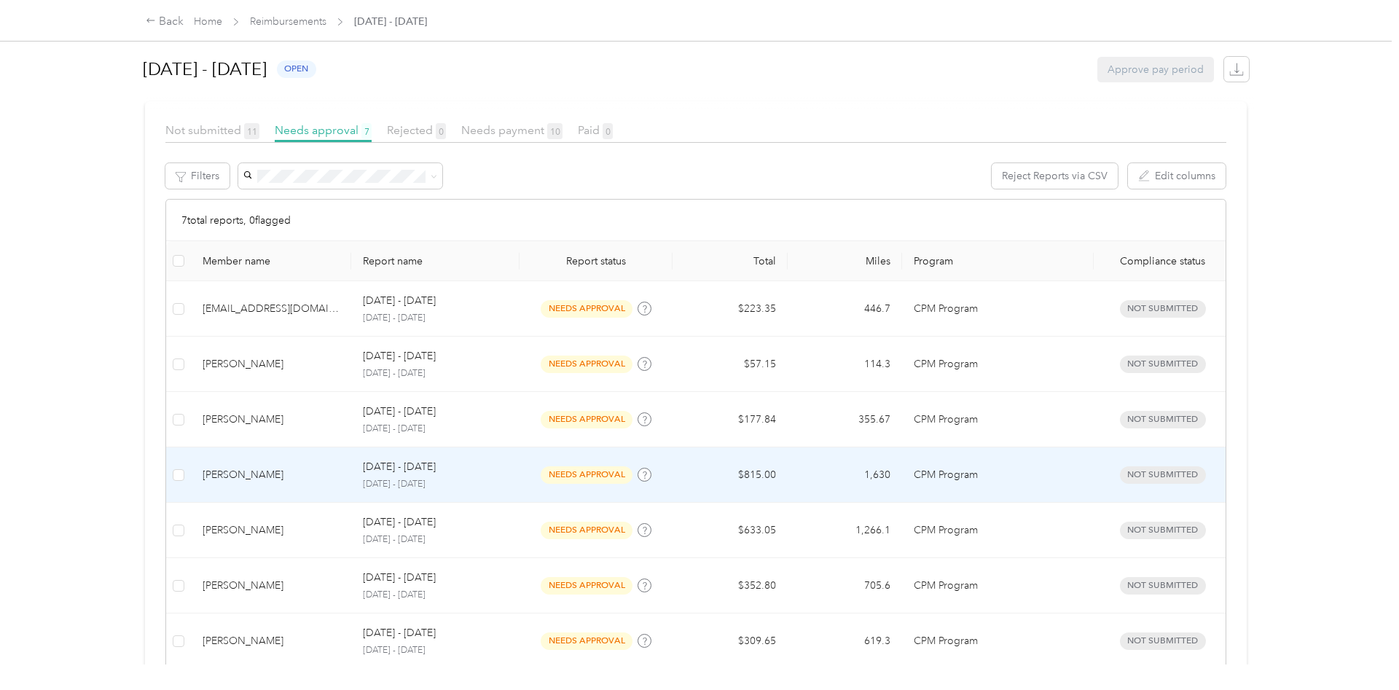
scroll to position [238, 0]
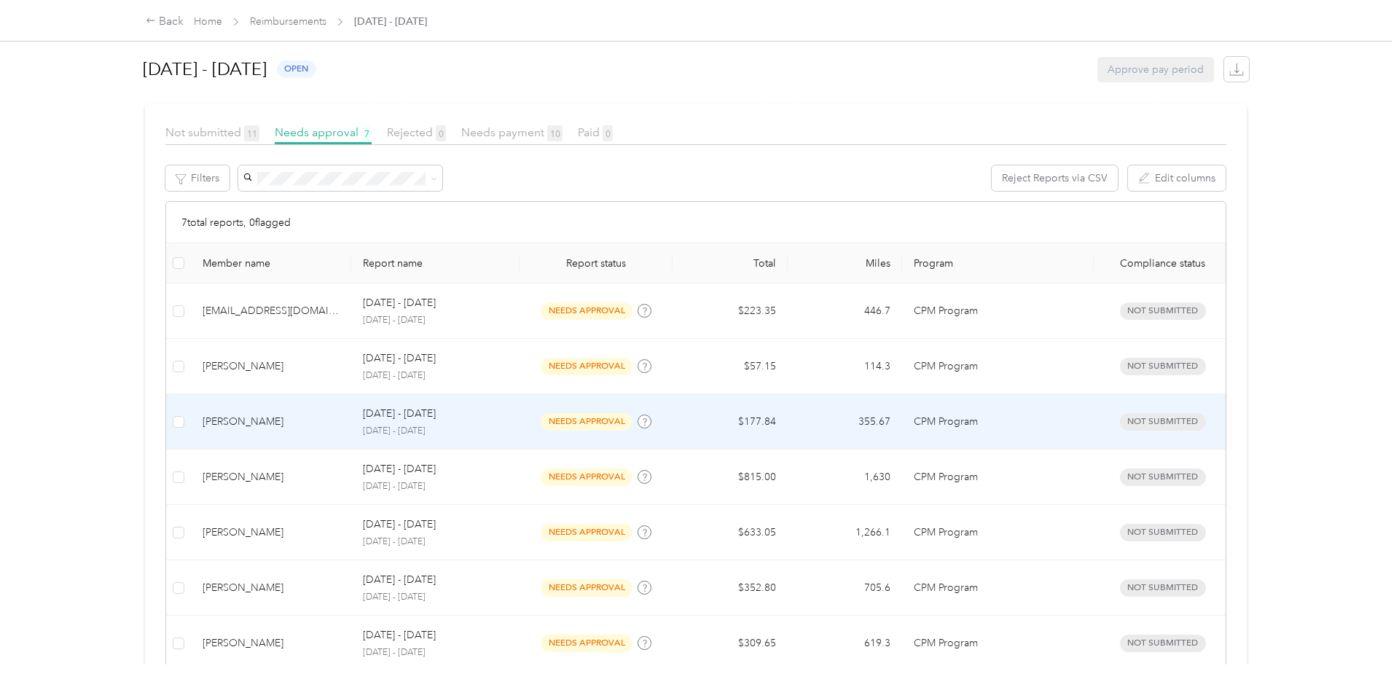
click at [230, 425] on div "[PERSON_NAME]" at bounding box center [272, 422] width 138 height 16
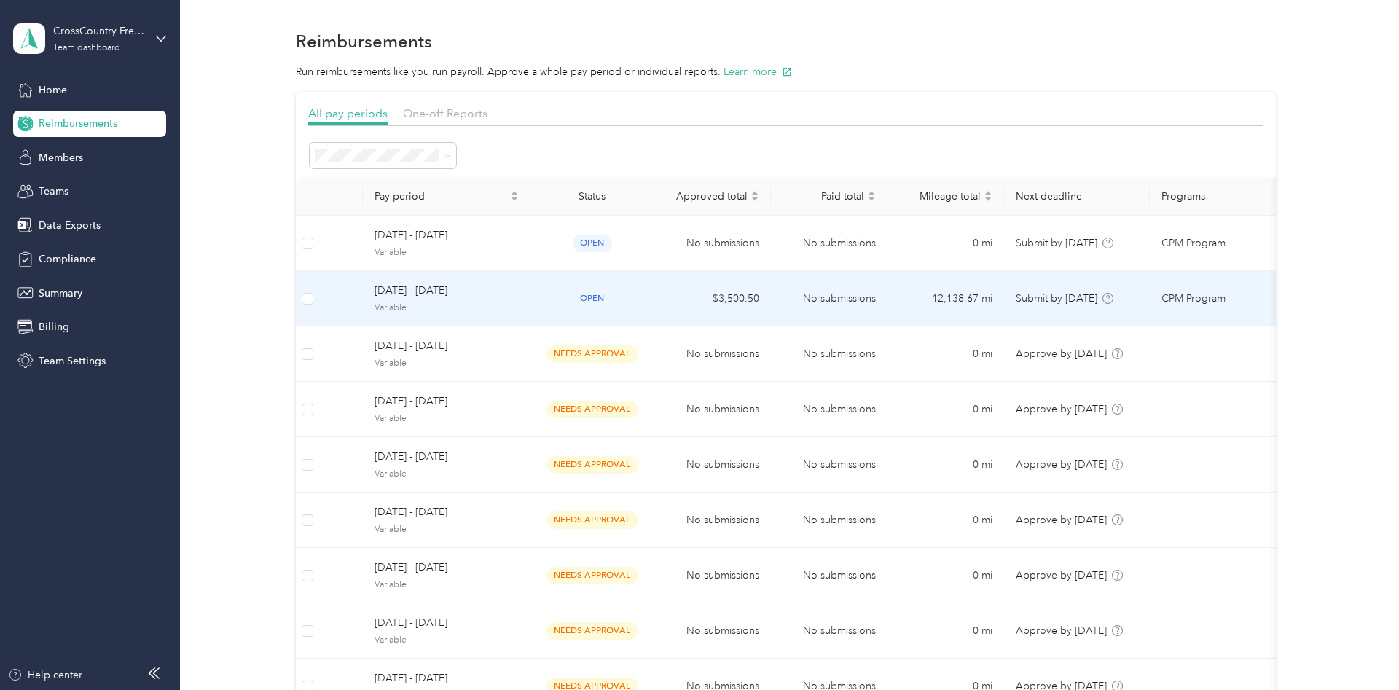
click at [412, 289] on span "[DATE] - [DATE]" at bounding box center [446, 291] width 144 height 16
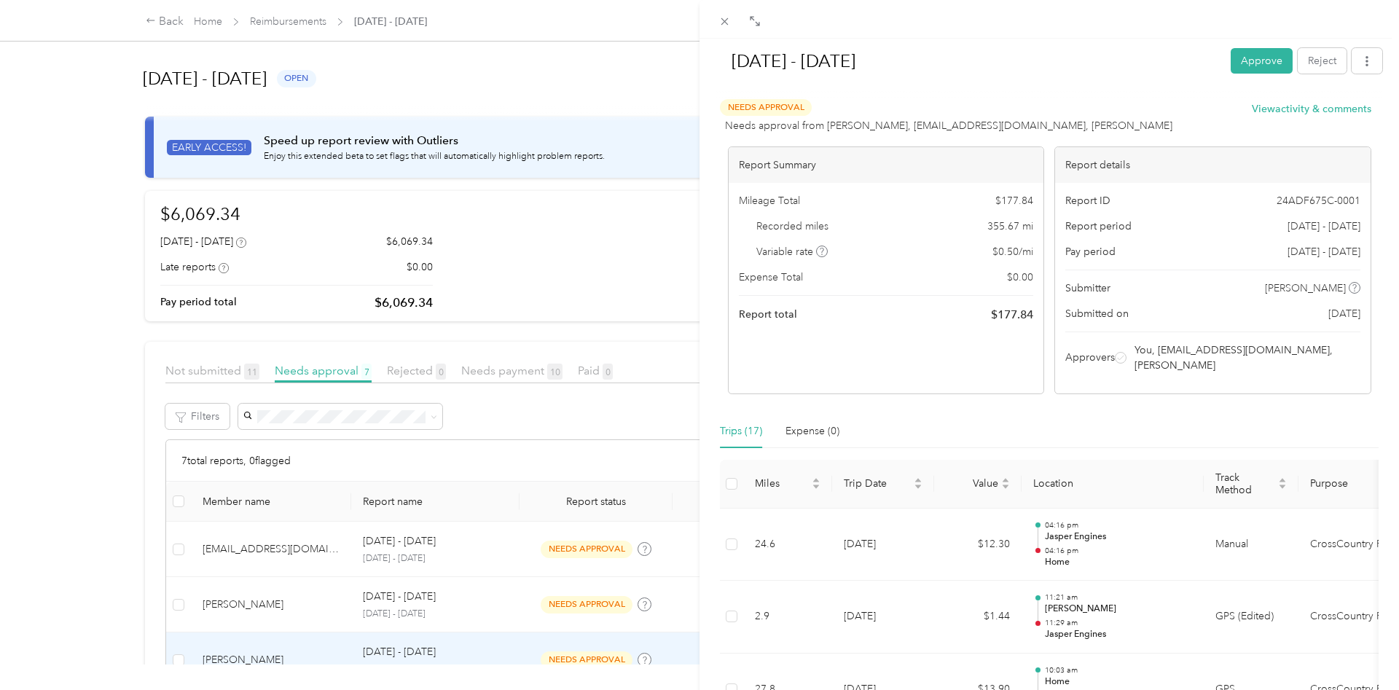
click at [168, 22] on div "[DATE] - [DATE] Approve Reject Needs Approval Needs approval from [PERSON_NAME]…" at bounding box center [699, 345] width 1399 height 690
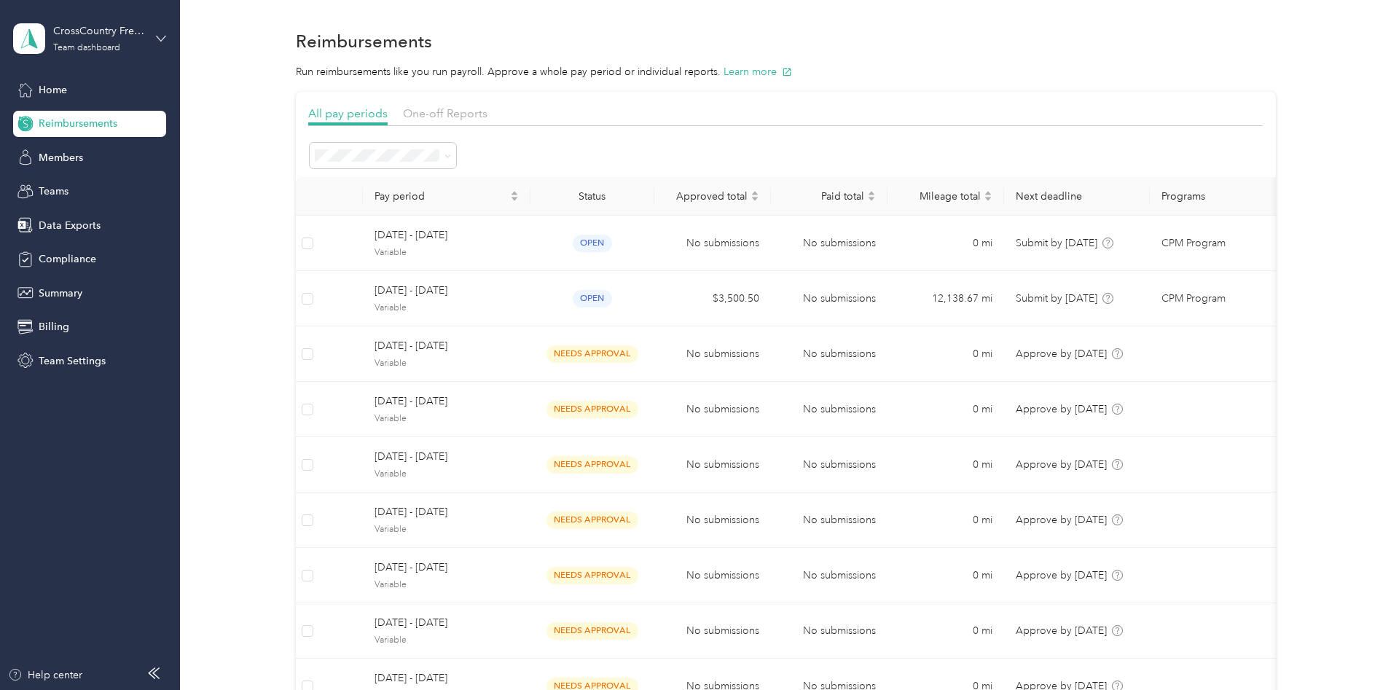
click at [160, 36] on icon at bounding box center [161, 39] width 10 height 10
click at [79, 149] on div "Personal dashboard" at bounding box center [72, 144] width 92 height 15
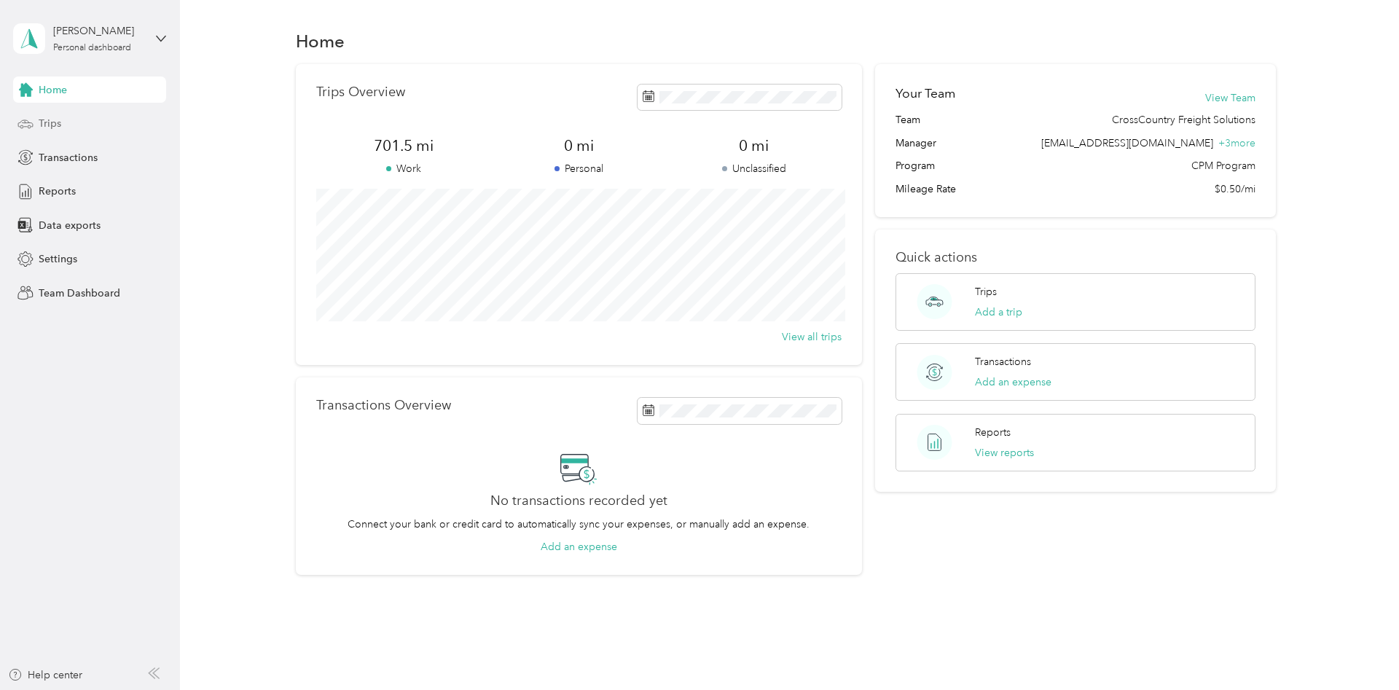
click at [56, 118] on span "Trips" at bounding box center [50, 123] width 23 height 15
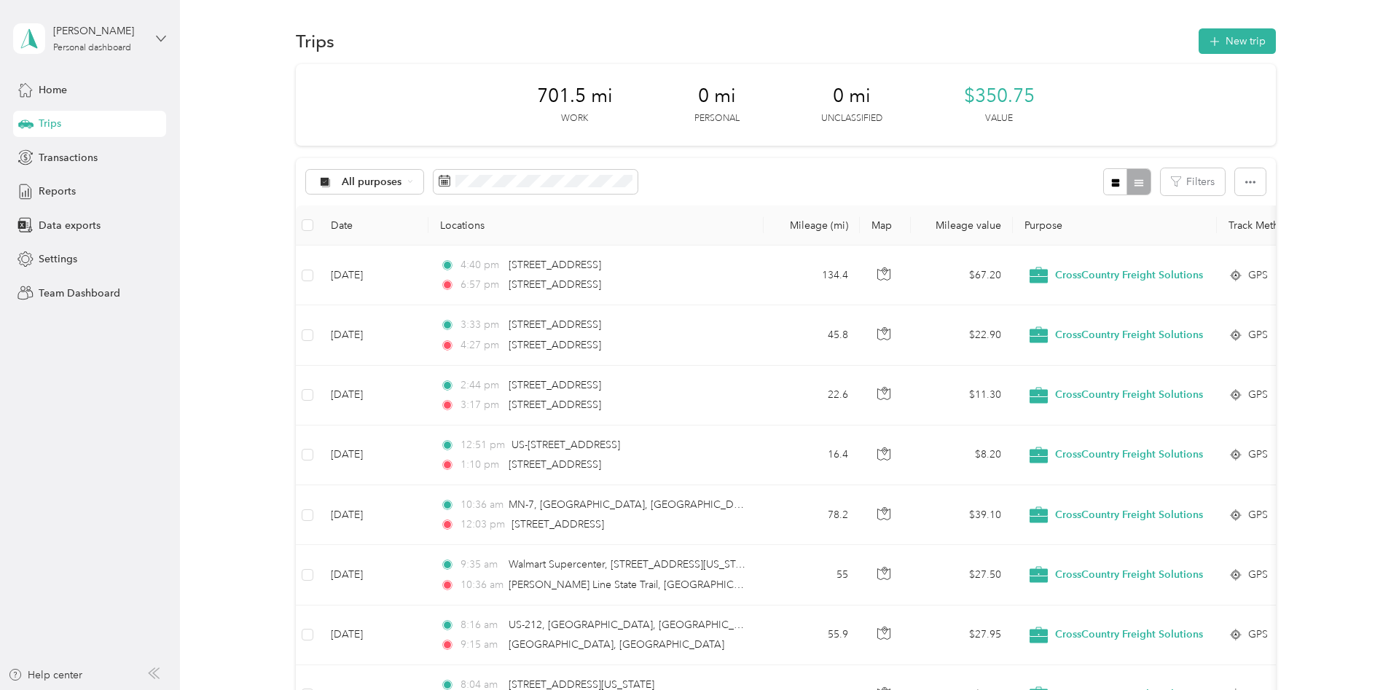
click at [158, 40] on icon at bounding box center [161, 39] width 10 height 10
click at [110, 122] on div "Team dashboard" at bounding box center [166, 119] width 286 height 25
